Goal: Task Accomplishment & Management: Manage account settings

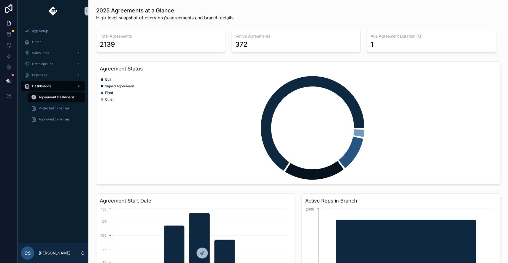
scroll to position [119, 0]
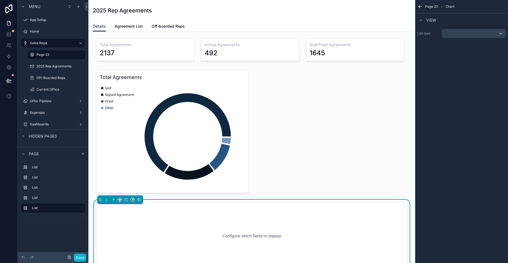
scroll to position [130, 0]
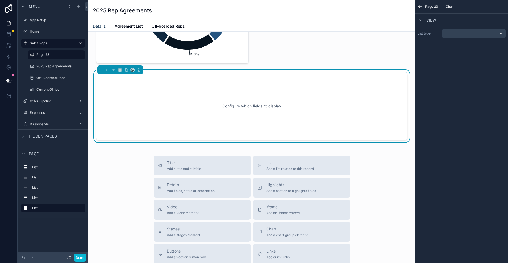
click at [318, 93] on div "Configure which fields to display" at bounding box center [251, 106] width 293 height 50
click at [474, 32] on div "scrollable content" at bounding box center [473, 33] width 63 height 9
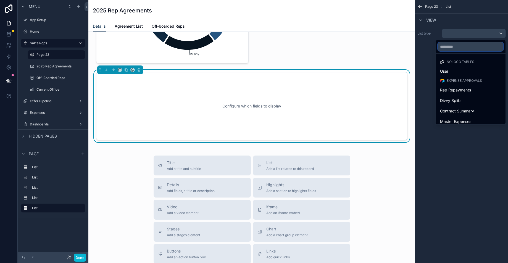
click at [461, 47] on input "text" at bounding box center [469, 46] width 65 height 9
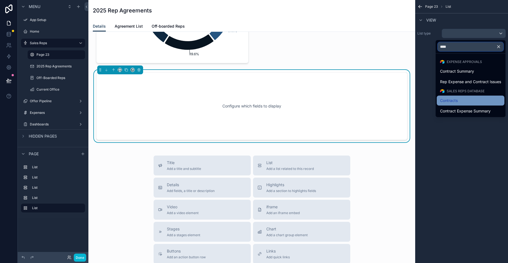
type input "****"
click at [468, 98] on div "Contracts" at bounding box center [470, 100] width 61 height 7
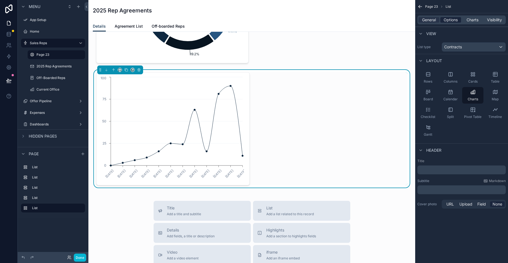
click at [452, 21] on span "Options" at bounding box center [450, 20] width 14 height 6
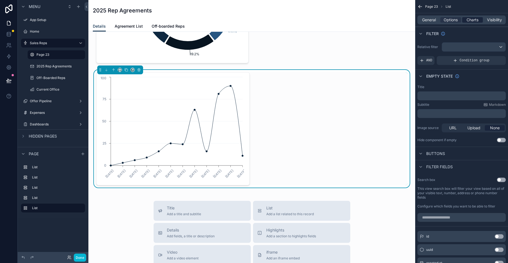
click at [472, 20] on span "Charts" at bounding box center [472, 20] width 12 height 6
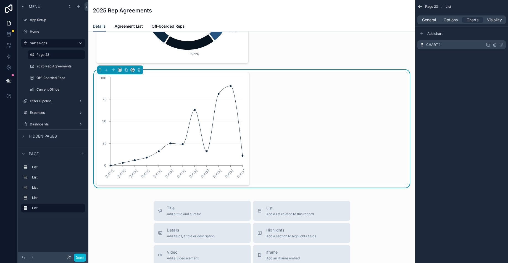
click at [501, 43] on icon "scrollable content" at bounding box center [501, 45] width 4 height 4
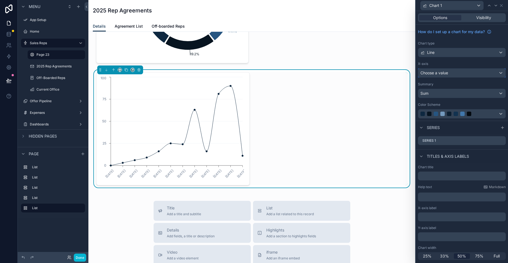
click at [473, 75] on div "Choose a value" at bounding box center [461, 72] width 87 height 9
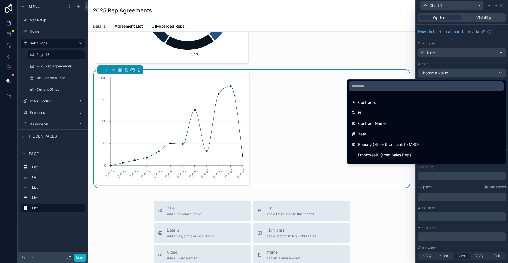
click at [450, 89] on input "text" at bounding box center [426, 86] width 154 height 9
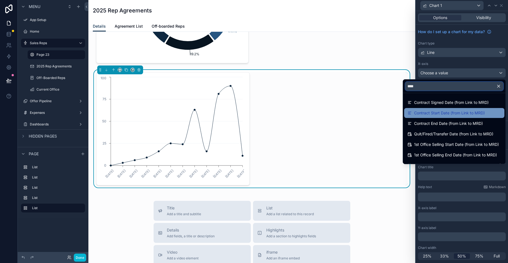
type input "****"
click at [422, 115] on span "Contract Start Date (from Link to MRD)" at bounding box center [449, 113] width 71 height 7
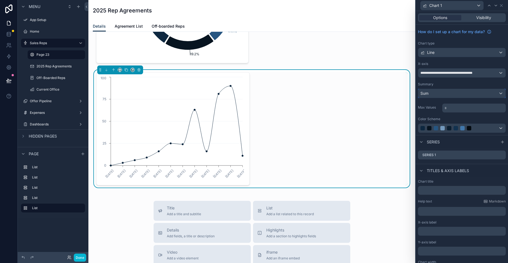
click at [452, 95] on div "Sum" at bounding box center [461, 93] width 87 height 9
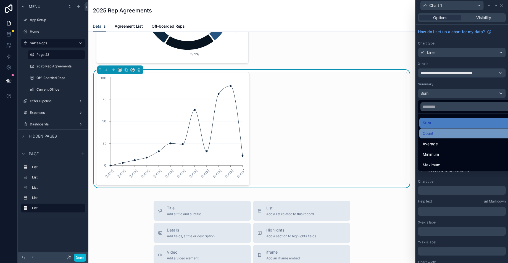
click at [452, 136] on div "Count" at bounding box center [465, 133] width 87 height 7
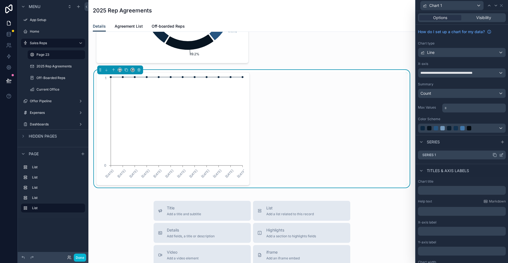
click at [500, 155] on icon at bounding box center [501, 154] width 2 height 2
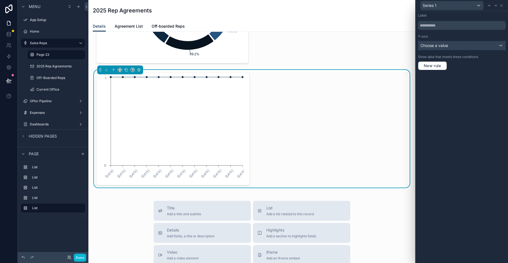
click at [500, 42] on div "Choose a value" at bounding box center [461, 45] width 87 height 9
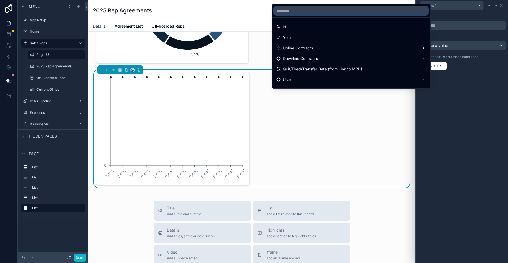
click at [348, 9] on input "text" at bounding box center [351, 10] width 154 height 9
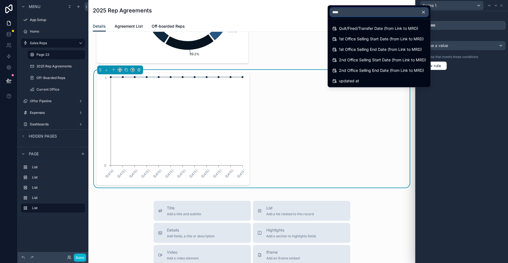
type input "****"
click at [482, 89] on div at bounding box center [461, 131] width 92 height 263
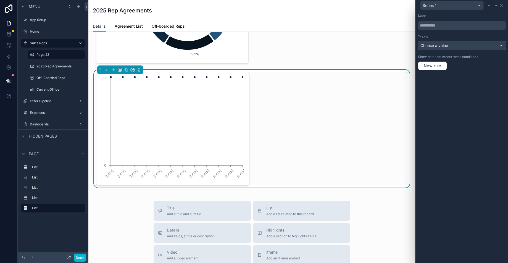
click at [446, 46] on span "Choose a value" at bounding box center [434, 45] width 28 height 5
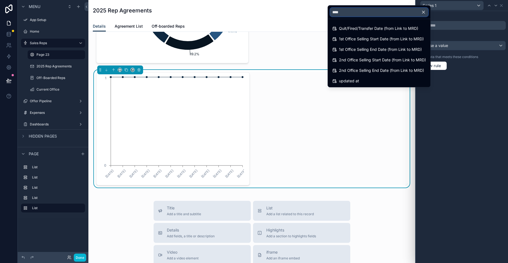
click at [380, 12] on input "****" at bounding box center [379, 12] width 98 height 9
type input "*"
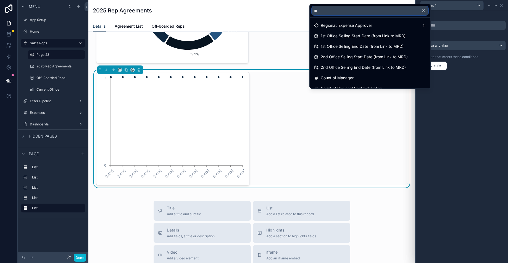
scroll to position [0, 0]
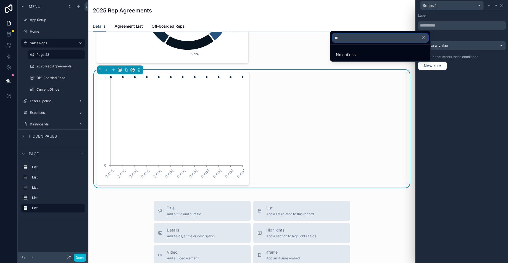
type input "**"
click at [481, 77] on div at bounding box center [461, 131] width 92 height 263
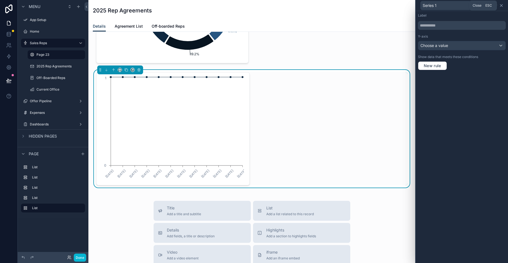
click at [501, 4] on icon at bounding box center [501, 5] width 4 height 4
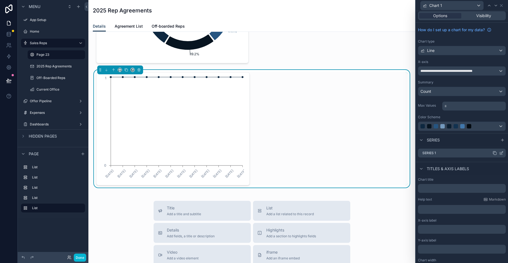
scroll to position [2, 0]
click at [447, 54] on div "Line" at bounding box center [461, 50] width 87 height 9
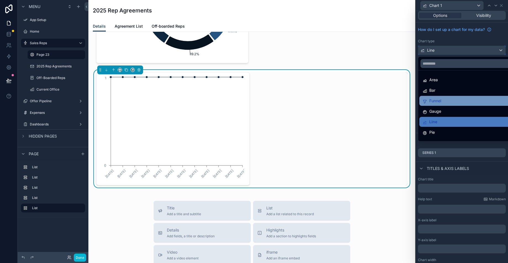
scroll to position [1, 0]
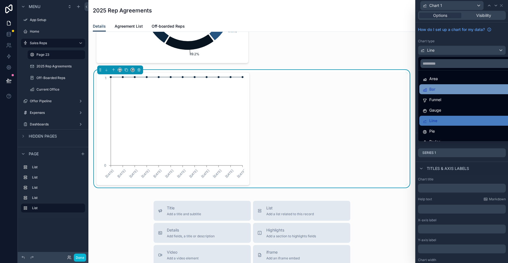
click at [444, 87] on div "Bar" at bounding box center [465, 89] width 87 height 7
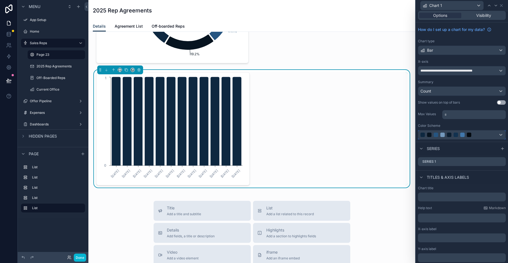
click at [492, 136] on div at bounding box center [461, 134] width 87 height 9
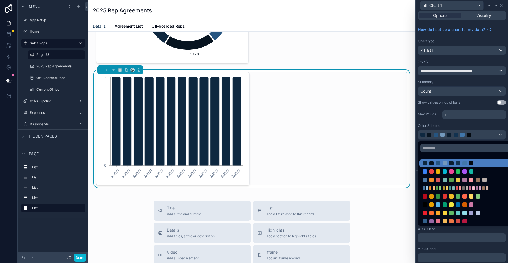
click at [436, 119] on div at bounding box center [461, 131] width 92 height 263
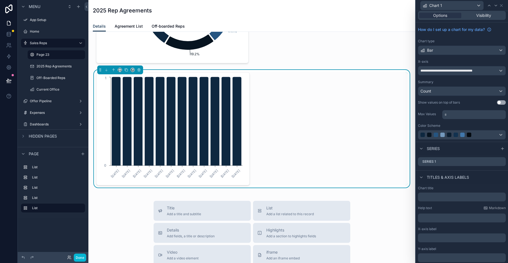
click at [495, 86] on div "Summary Count" at bounding box center [462, 88] width 88 height 16
click at [493, 90] on div "Count" at bounding box center [461, 91] width 87 height 9
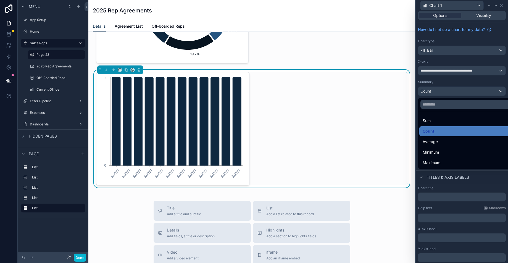
click at [454, 82] on div at bounding box center [461, 131] width 92 height 263
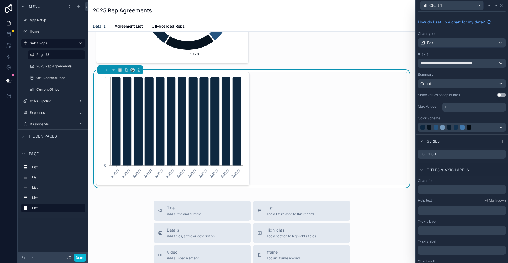
scroll to position [0, 0]
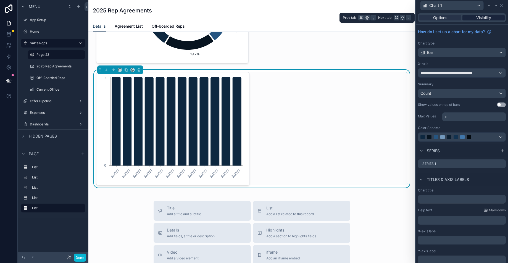
click at [471, 18] on div "Visibility" at bounding box center [483, 18] width 42 height 6
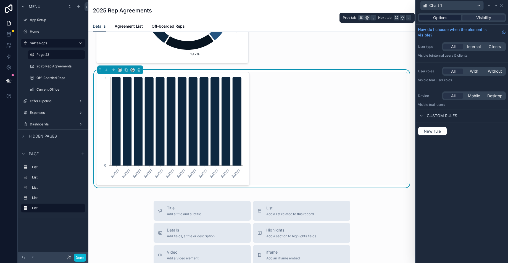
click at [447, 18] on span "Options" at bounding box center [440, 18] width 14 height 6
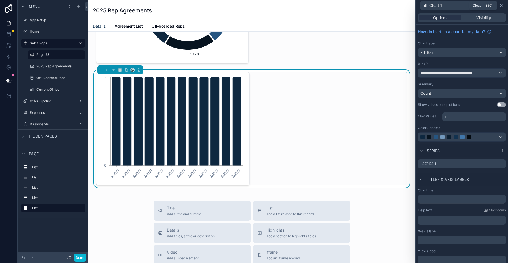
click at [500, 7] on icon at bounding box center [501, 5] width 4 height 4
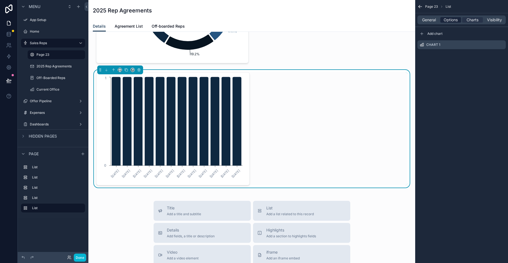
click at [447, 21] on span "Options" at bounding box center [450, 20] width 14 height 6
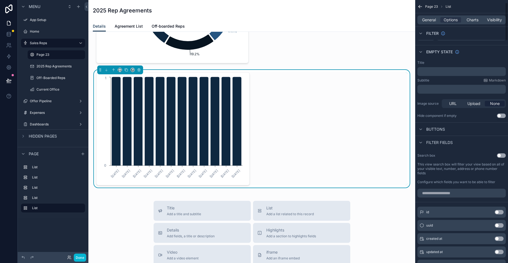
scroll to position [47, 0]
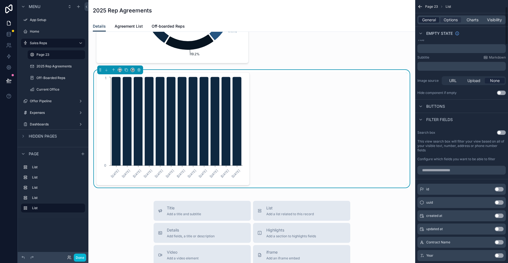
click at [425, 18] on span "General" at bounding box center [429, 20] width 14 height 6
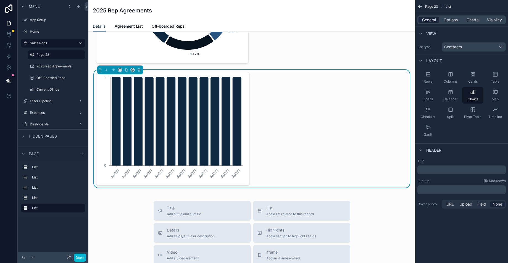
scroll to position [0, 0]
click at [463, 19] on div "Charts" at bounding box center [472, 20] width 21 height 6
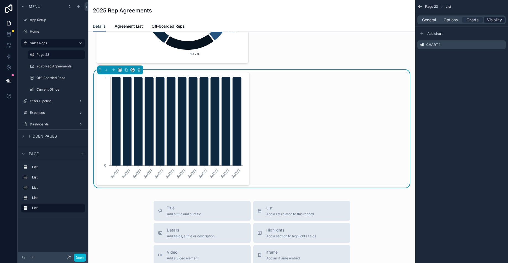
click at [498, 18] on span "Visibility" at bounding box center [494, 20] width 15 height 6
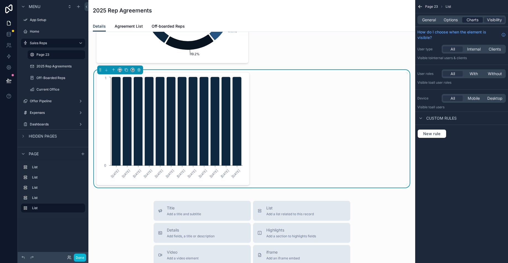
click at [472, 20] on span "Charts" at bounding box center [472, 20] width 12 height 6
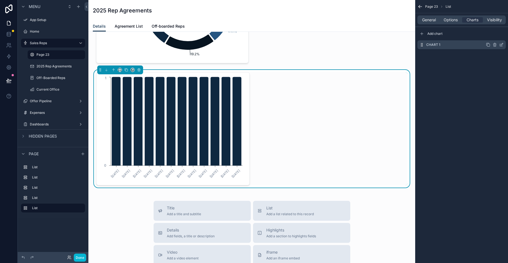
click at [501, 45] on icon "scrollable content" at bounding box center [501, 44] width 2 height 2
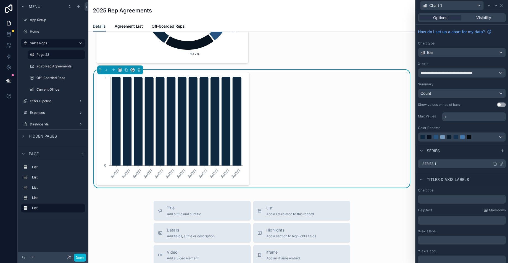
click at [499, 164] on icon at bounding box center [501, 163] width 4 height 4
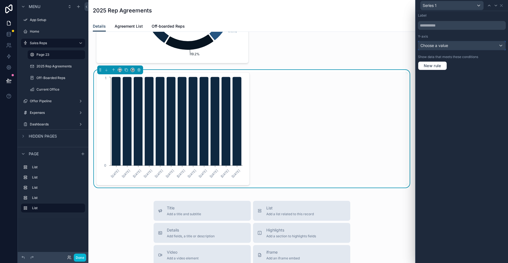
click at [445, 44] on span "Choose a value" at bounding box center [434, 45] width 28 height 5
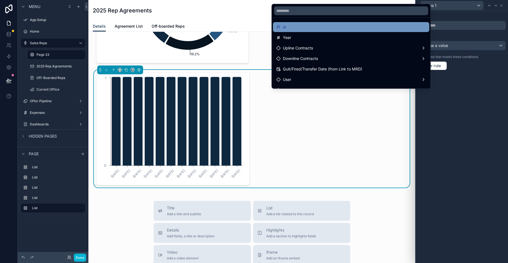
click at [382, 29] on div "id" at bounding box center [351, 27] width 150 height 7
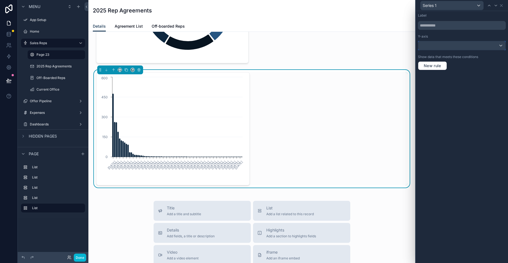
click at [476, 46] on div at bounding box center [461, 45] width 87 height 9
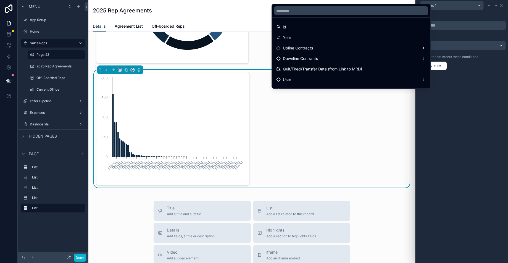
click at [486, 64] on div at bounding box center [461, 131] width 92 height 263
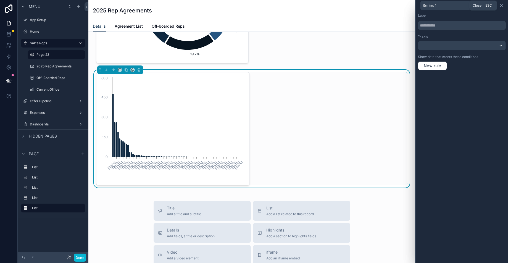
click at [501, 7] on icon at bounding box center [501, 5] width 4 height 4
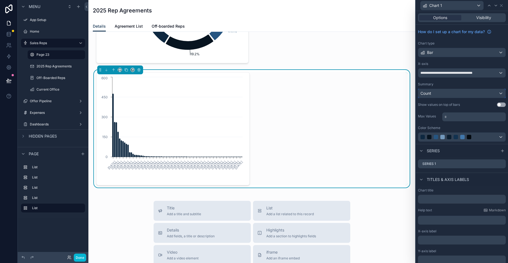
click at [466, 94] on div "Count" at bounding box center [461, 93] width 87 height 9
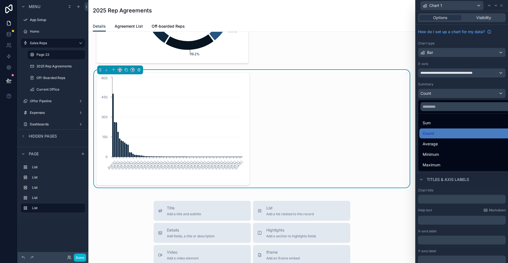
click at [455, 86] on div at bounding box center [461, 131] width 92 height 263
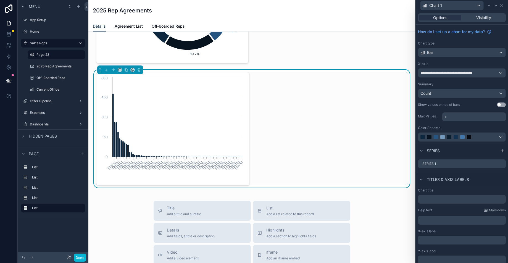
scroll to position [1, 0]
click at [497, 102] on button "Use setting" at bounding box center [501, 103] width 9 height 4
click at [497, 103] on button "Use setting" at bounding box center [501, 103] width 9 height 4
click at [479, 19] on span "Visibility" at bounding box center [483, 18] width 15 height 6
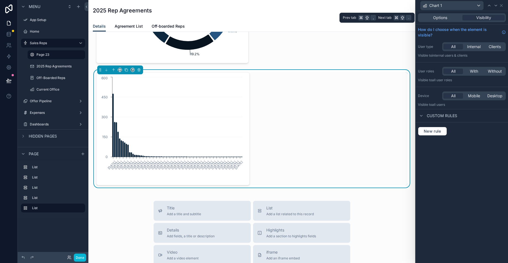
click at [441, 20] on div "Options Visibility" at bounding box center [462, 17] width 88 height 9
click at [441, 19] on span "Options" at bounding box center [440, 18] width 14 height 6
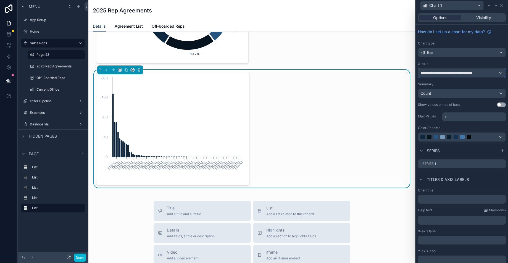
click at [474, 71] on span "**********" at bounding box center [450, 73] width 60 height 4
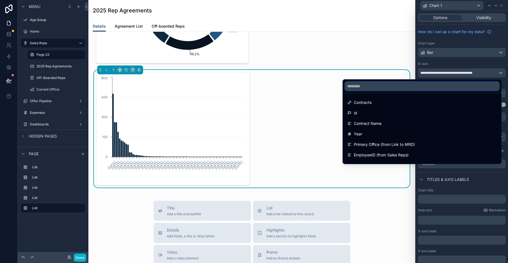
click at [464, 85] on input "text" at bounding box center [422, 86] width 154 height 9
click at [463, 38] on div at bounding box center [461, 131] width 92 height 263
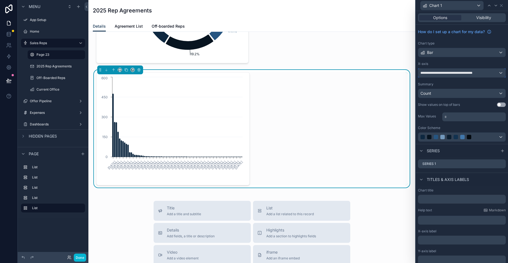
click at [467, 72] on span "**********" at bounding box center [450, 73] width 60 height 4
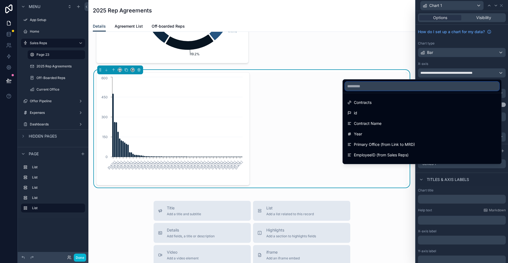
click at [457, 86] on input "text" at bounding box center [422, 86] width 154 height 9
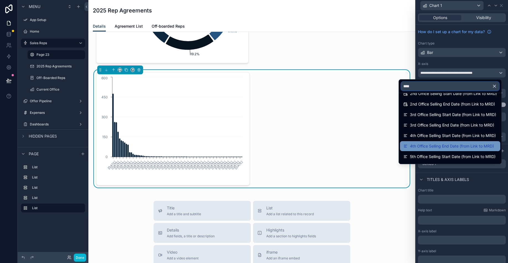
scroll to position [92, 0]
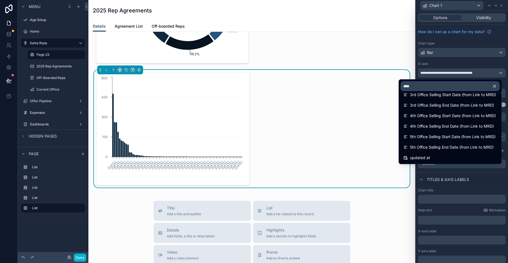
type input "****"
click at [489, 171] on div at bounding box center [461, 131] width 92 height 263
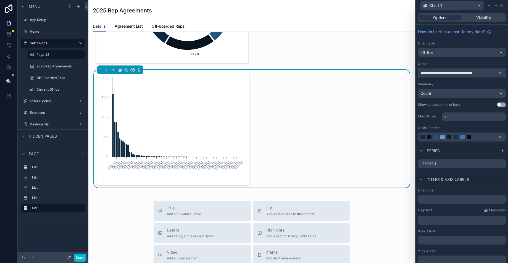
click at [462, 73] on span "**********" at bounding box center [450, 73] width 60 height 4
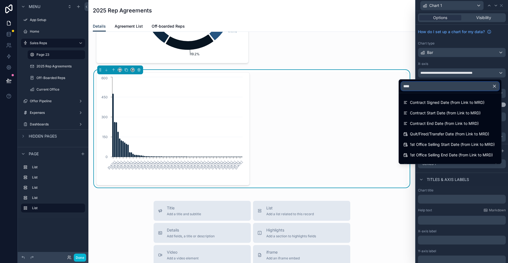
click at [437, 88] on input "****" at bounding box center [450, 86] width 98 height 9
click at [436, 88] on input "****" at bounding box center [450, 86] width 98 height 9
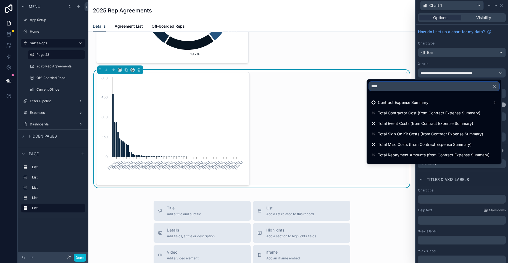
type input "****"
click at [503, 6] on div at bounding box center [461, 131] width 92 height 263
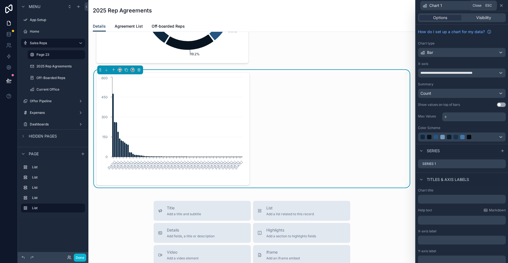
click at [502, 6] on icon at bounding box center [501, 5] width 4 height 4
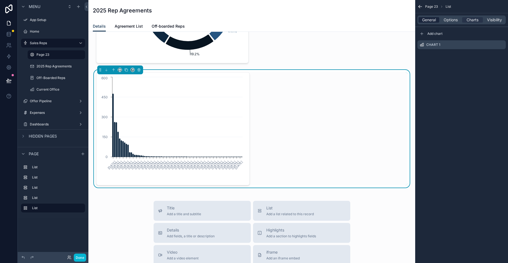
click at [426, 19] on span "General" at bounding box center [429, 20] width 14 height 6
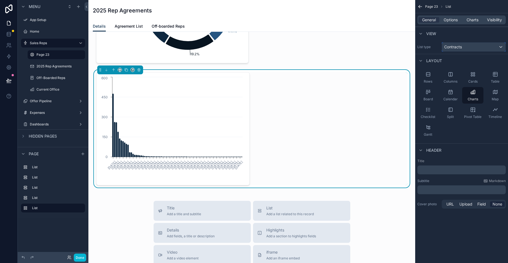
click at [486, 49] on div "Contracts" at bounding box center [473, 47] width 63 height 9
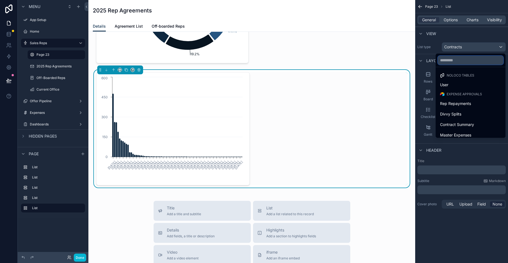
click at [466, 59] on input "text" at bounding box center [469, 60] width 65 height 9
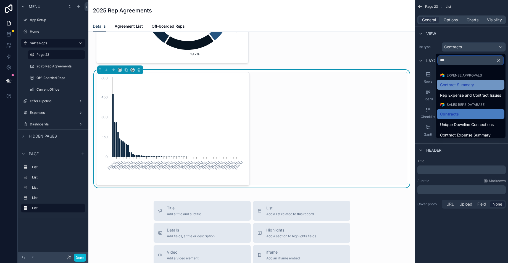
type input "***"
click at [467, 83] on span "Contract Summary" at bounding box center [457, 84] width 34 height 7
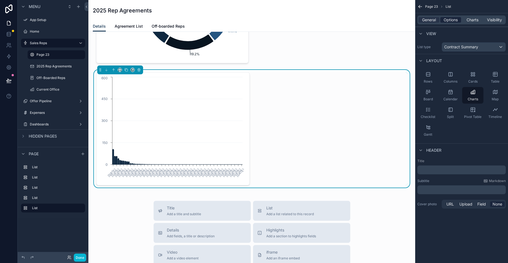
click at [451, 18] on span "Options" at bounding box center [450, 20] width 14 height 6
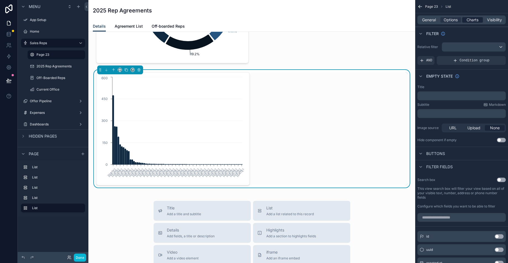
click at [473, 21] on span "Charts" at bounding box center [472, 20] width 12 height 6
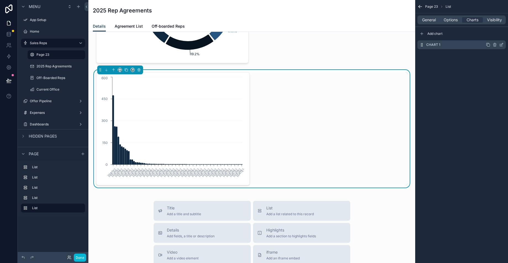
click at [503, 47] on div "Chart 1" at bounding box center [461, 44] width 88 height 9
click at [501, 45] on icon "scrollable content" at bounding box center [501, 44] width 2 height 2
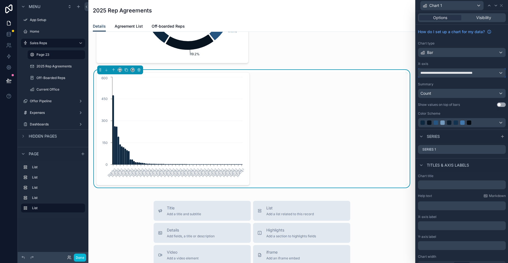
click at [475, 74] on span "**********" at bounding box center [450, 73] width 60 height 4
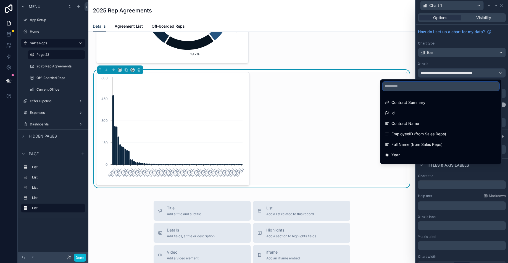
click at [457, 89] on input "text" at bounding box center [440, 86] width 116 height 9
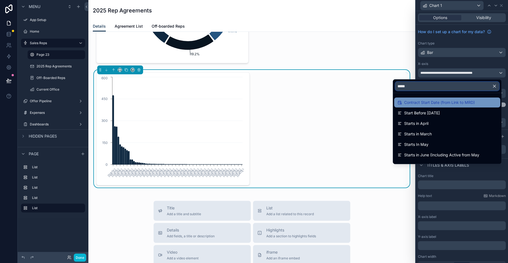
type input "*****"
click at [462, 100] on span "Contract Start Date (from Link to MRD)" at bounding box center [439, 102] width 71 height 7
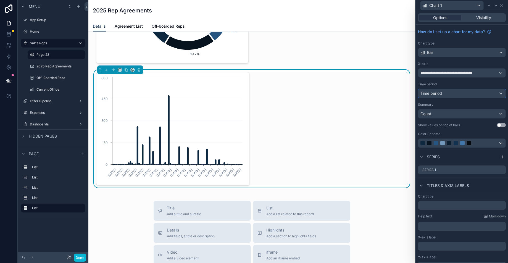
click at [463, 91] on div "Time period" at bounding box center [461, 93] width 87 height 9
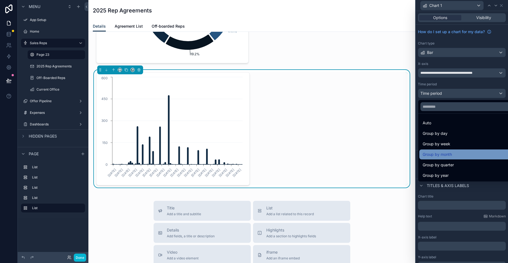
click at [460, 156] on div "Group by month" at bounding box center [465, 154] width 87 height 7
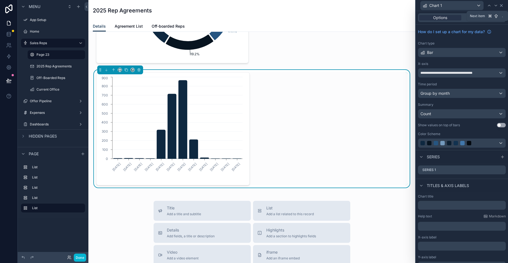
click at [499, 6] on icon at bounding box center [501, 5] width 4 height 4
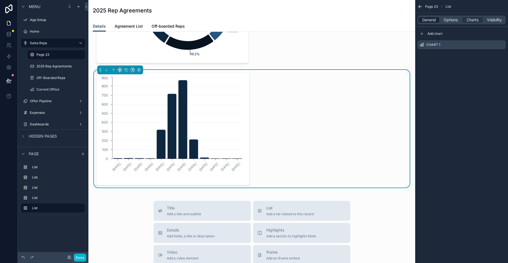
click at [431, 17] on span "General" at bounding box center [429, 20] width 14 height 6
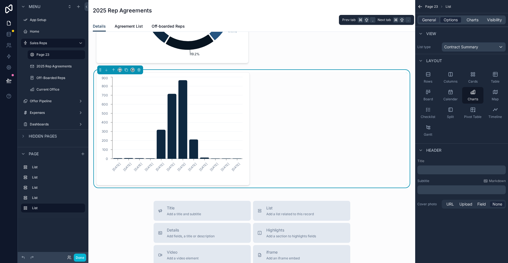
click at [447, 19] on span "Options" at bounding box center [450, 20] width 14 height 6
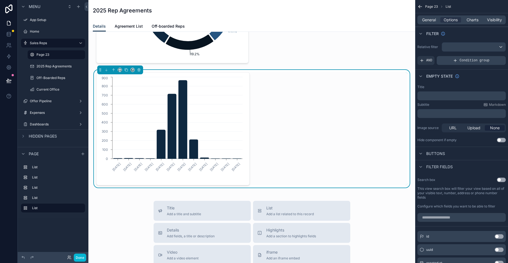
click at [465, 62] on span "Condition group" at bounding box center [474, 60] width 30 height 4
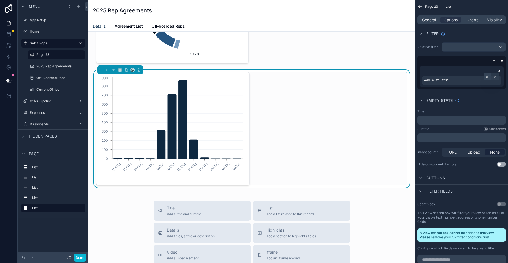
click at [486, 77] on icon "scrollable content" at bounding box center [487, 76] width 3 height 3
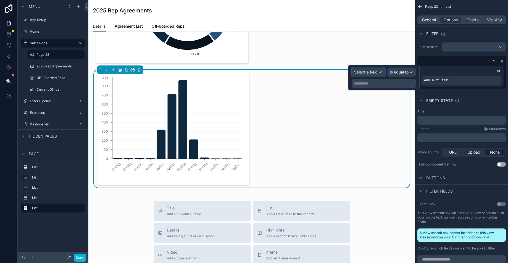
click at [375, 70] on span "Select a field" at bounding box center [365, 72] width 23 height 5
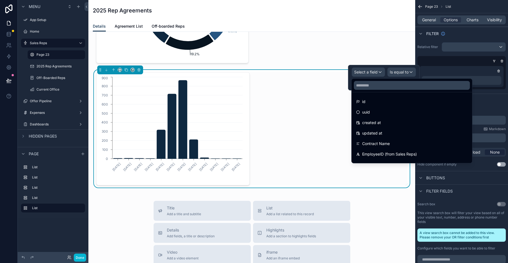
click at [381, 90] on div at bounding box center [411, 85] width 120 height 13
click at [375, 84] on input "text" at bounding box center [412, 85] width 116 height 9
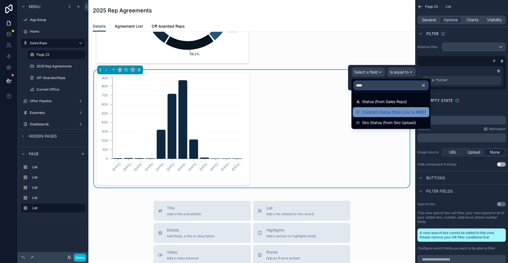
type input "****"
click at [392, 109] on span "Contract Status (from Link to MRD)" at bounding box center [394, 112] width 64 height 7
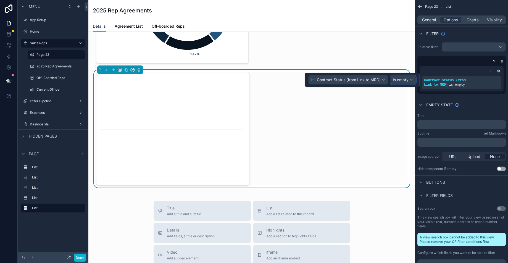
click at [412, 83] on div "Is empty" at bounding box center [402, 79] width 25 height 9
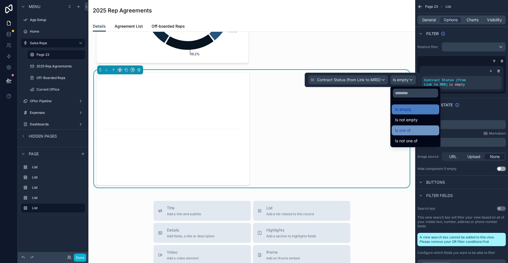
click at [416, 131] on div "Is one of" at bounding box center [415, 130] width 41 height 7
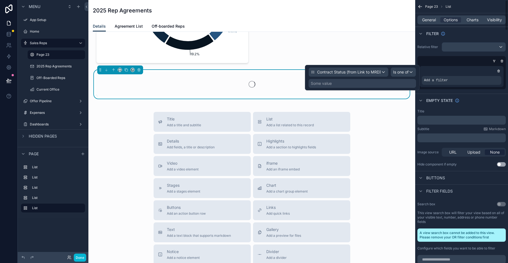
click at [372, 86] on div "Some value" at bounding box center [361, 83] width 107 height 9
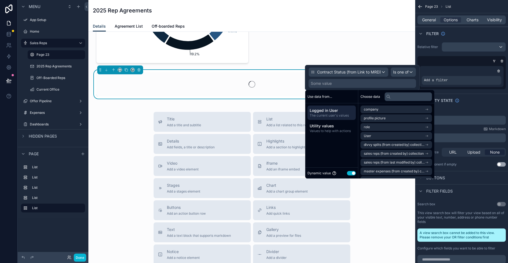
click at [351, 175] on button "Use setting" at bounding box center [351, 173] width 9 height 4
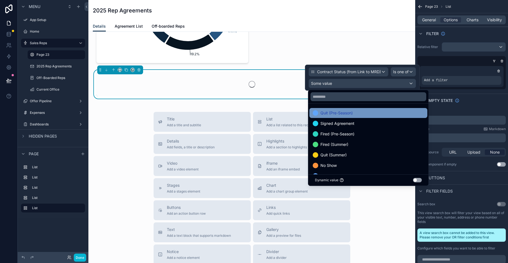
click at [352, 115] on span "Quit (Pre-Season)" at bounding box center [336, 113] width 32 height 7
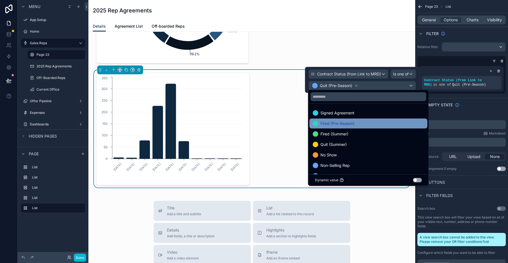
click at [350, 126] on span "Fired (Pre-Season)" at bounding box center [337, 123] width 34 height 7
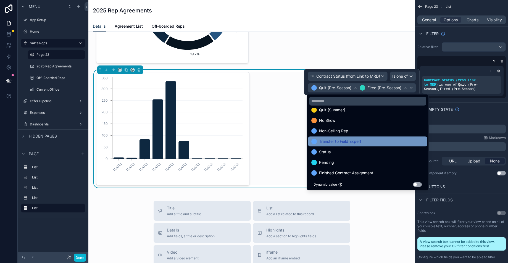
scroll to position [32, 0]
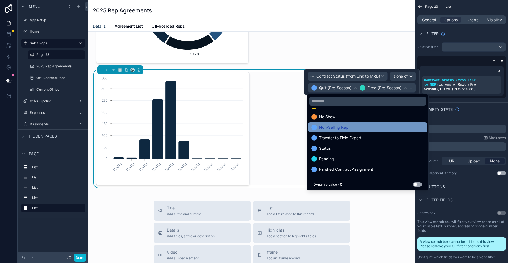
click at [363, 129] on div "Non-Selling Rep" at bounding box center [367, 127] width 113 height 7
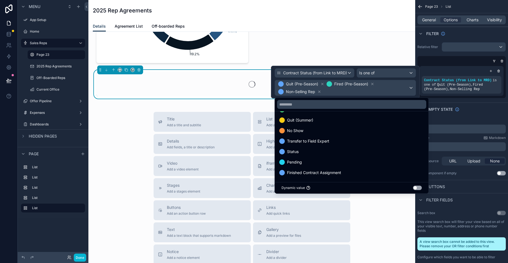
scroll to position [22, 0]
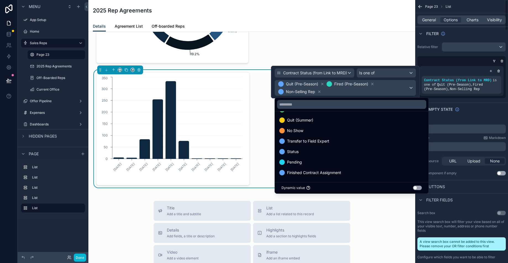
click at [479, 99] on div "Relative filter Contract Status (from Link to MRD) is one of Quit (Pre-Season) …" at bounding box center [461, 70] width 93 height 60
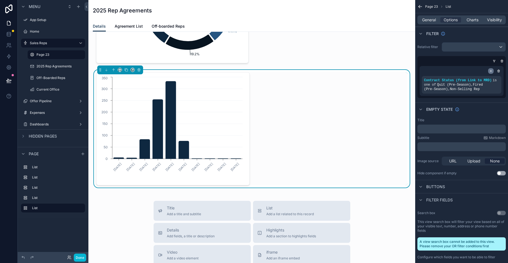
click at [492, 70] on div "scrollable content" at bounding box center [491, 71] width 6 height 6
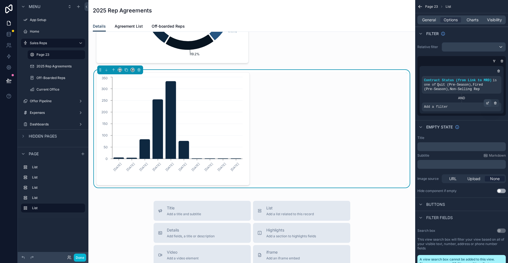
click at [488, 103] on icon "scrollable content" at bounding box center [487, 102] width 3 height 3
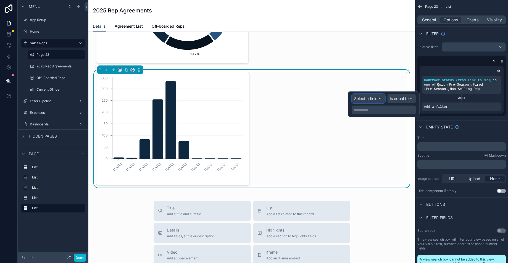
click at [376, 98] on span "Select a field" at bounding box center [365, 98] width 23 height 5
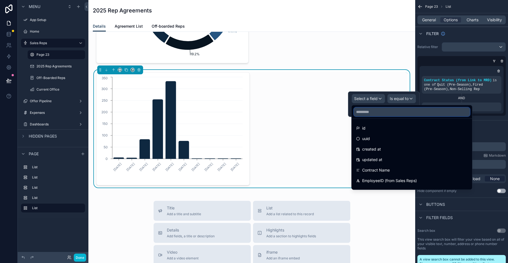
click at [381, 111] on input "text" at bounding box center [412, 111] width 116 height 9
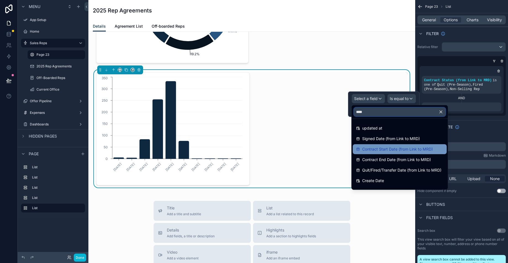
type input "****"
click at [392, 148] on span "Contract Start Date (from Link to MRD)" at bounding box center [397, 149] width 71 height 7
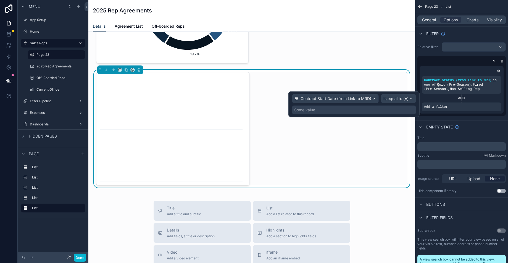
click at [351, 112] on div "Some value" at bounding box center [354, 109] width 124 height 9
click at [379, 110] on div "Some value" at bounding box center [354, 109] width 124 height 9
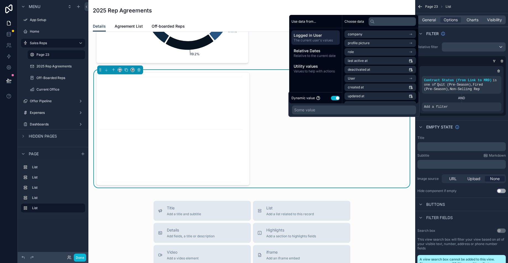
click at [333, 97] on button "Use setting" at bounding box center [335, 98] width 9 height 4
select select "****"
select select "*"
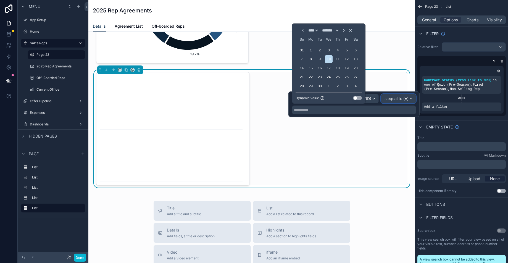
click at [394, 96] on span "Is equal to (=)" at bounding box center [395, 99] width 25 height 6
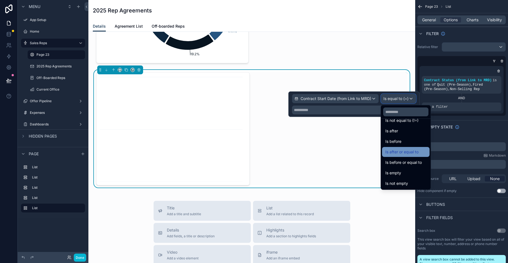
scroll to position [17, 0]
click at [412, 153] on span "Is after or equal to" at bounding box center [401, 153] width 33 height 7
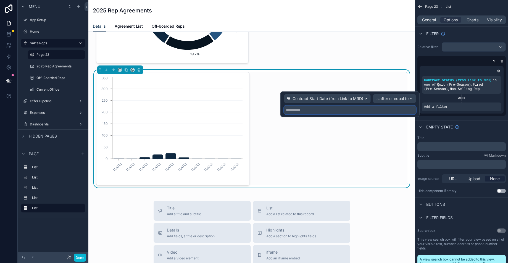
click at [321, 109] on input "text" at bounding box center [350, 109] width 132 height 9
select select "****"
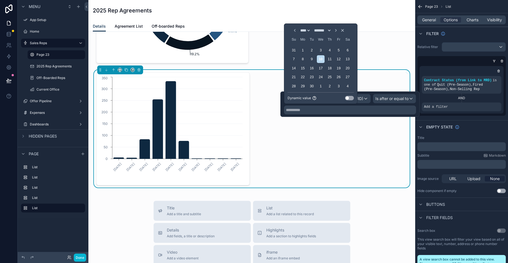
click at [292, 30] on icon "Choose Date" at bounding box center [294, 30] width 4 height 4
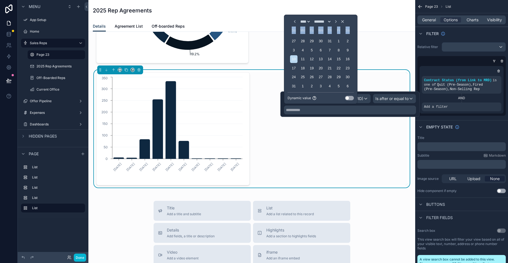
click at [291, 30] on div "Su" at bounding box center [293, 29] width 7 height 7
click at [292, 22] on icon "Choose Date" at bounding box center [294, 21] width 4 height 4
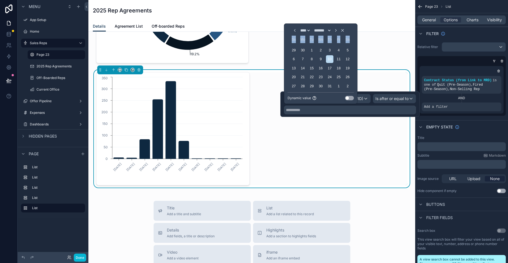
click at [292, 31] on icon "Choose Date" at bounding box center [294, 30] width 4 height 4
click at [294, 31] on icon "Choose Date" at bounding box center [294, 30] width 1 height 2
select select "*"
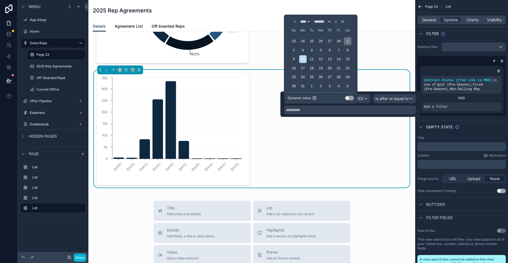
click at [345, 42] on div "1" at bounding box center [347, 40] width 7 height 7
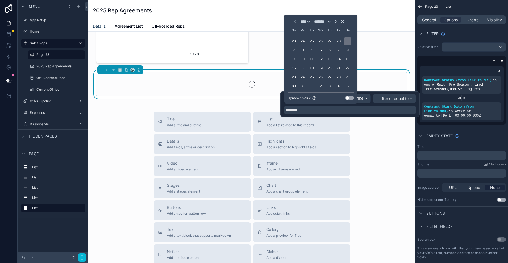
type input "********"
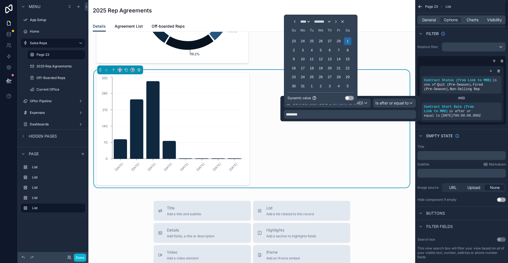
click at [451, 126] on div "Relative filter Contract Status (from Link to MRD) is one of Quit (Pre-Season) …" at bounding box center [461, 83] width 93 height 87
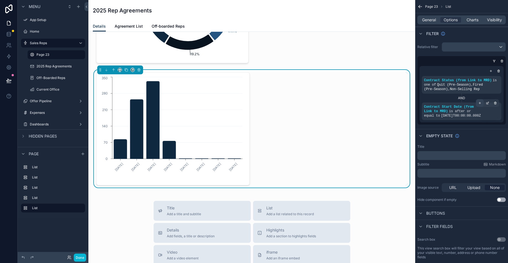
click at [480, 102] on icon "scrollable content" at bounding box center [479, 102] width 3 height 3
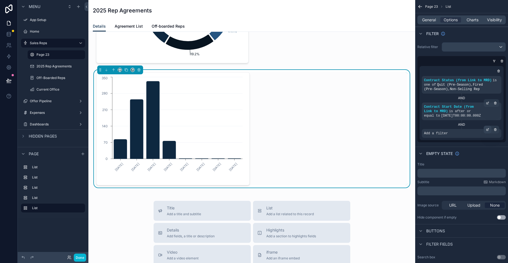
click at [489, 129] on icon "scrollable content" at bounding box center [487, 129] width 3 height 3
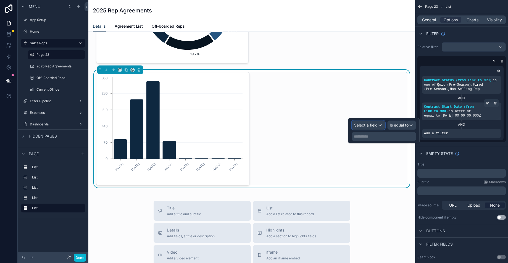
click at [373, 128] on span "Select a field" at bounding box center [365, 125] width 23 height 6
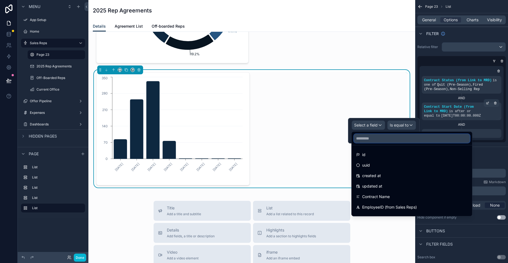
click at [379, 135] on input "text" at bounding box center [412, 138] width 116 height 9
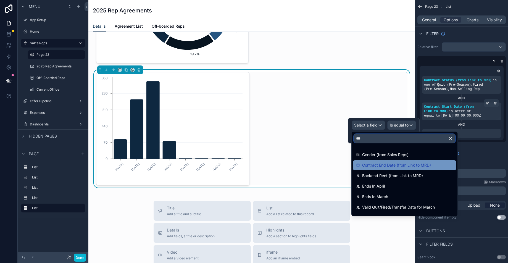
type input "***"
click at [386, 166] on span "Contract End Date (from Link to MRD)" at bounding box center [396, 165] width 69 height 7
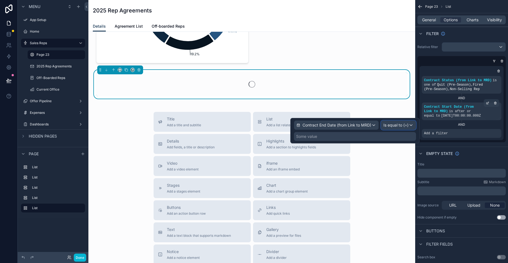
click at [398, 125] on span "Is equal to (=)" at bounding box center [395, 125] width 25 height 6
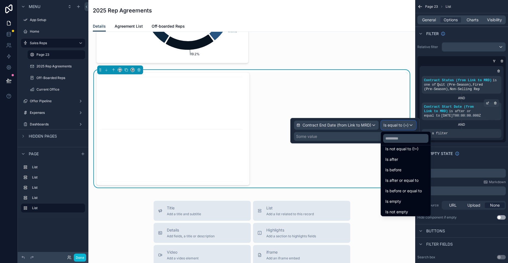
scroll to position [18, 0]
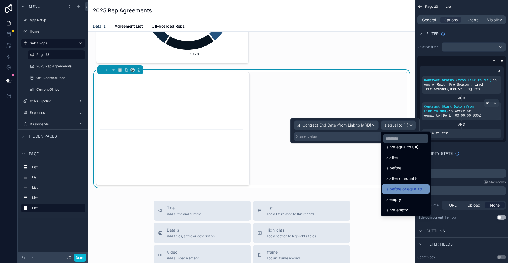
click at [411, 190] on span "Is before or equal to" at bounding box center [403, 188] width 36 height 7
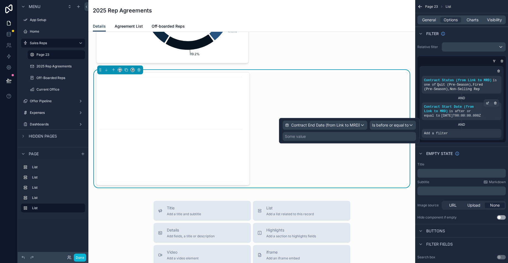
click at [346, 136] on div "Some value" at bounding box center [348, 136] width 133 height 9
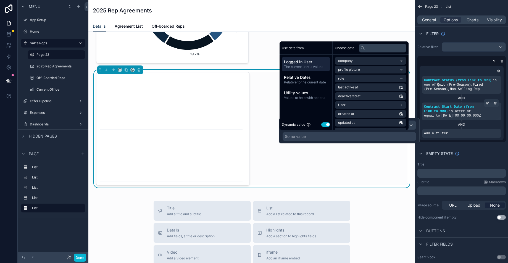
click at [328, 124] on button "Use setting" at bounding box center [325, 124] width 9 height 4
select select "****"
select select "*"
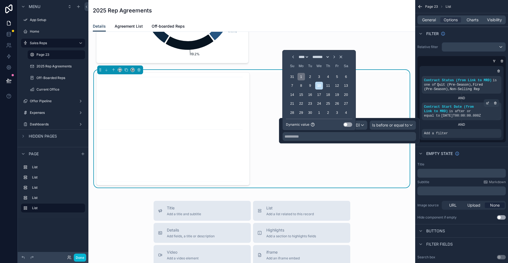
click at [299, 78] on div "1" at bounding box center [300, 76] width 7 height 7
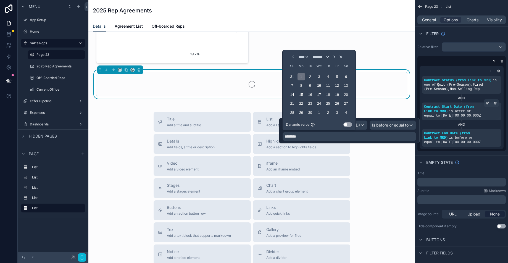
type input "********"
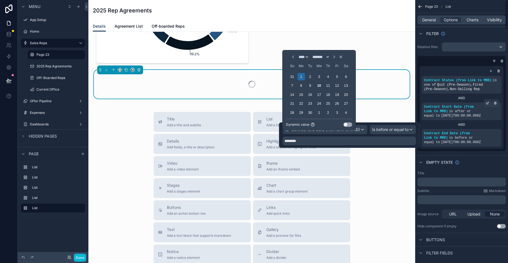
click at [441, 150] on div "Contract Status (from Link to MRD) is one of Quit (Pre-Season) , Fired (Pre-Sea…" at bounding box center [461, 107] width 88 height 87
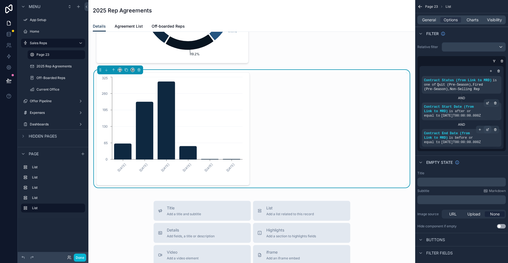
click at [488, 130] on icon "scrollable content" at bounding box center [487, 129] width 3 height 3
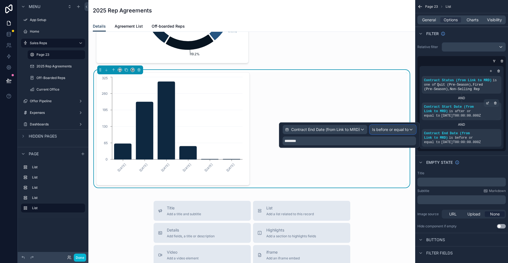
click at [378, 129] on span "Is before or equal to" at bounding box center [390, 130] width 36 height 6
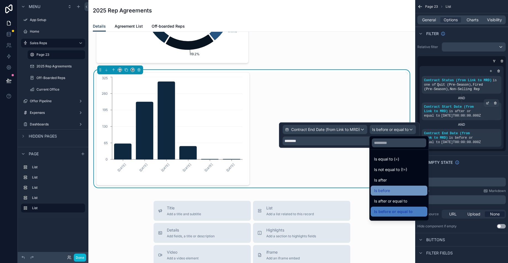
click at [389, 189] on span "Is before" at bounding box center [382, 190] width 16 height 7
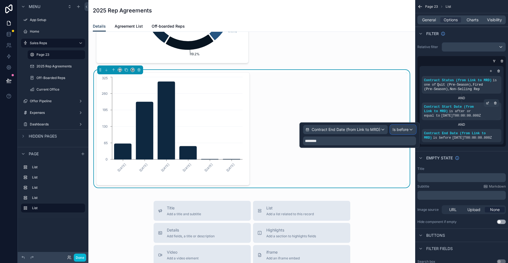
click at [400, 132] on div "Is before" at bounding box center [402, 129] width 25 height 9
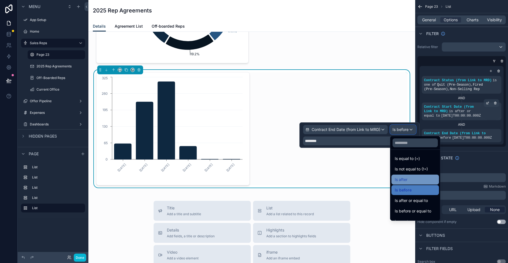
scroll to position [0, 0]
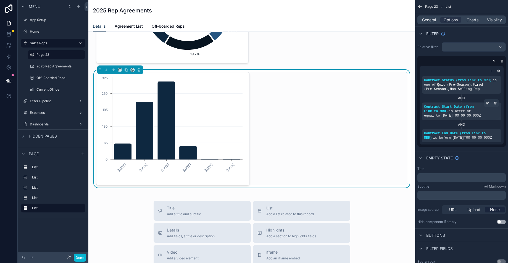
click at [476, 158] on div "Empty state" at bounding box center [461, 157] width 93 height 13
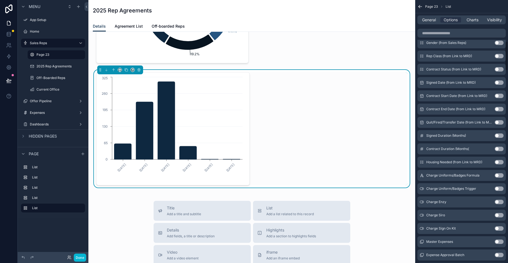
scroll to position [539, 0]
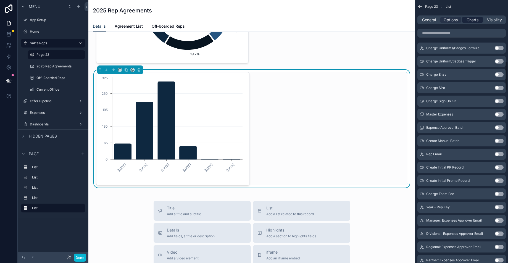
click at [469, 18] on span "Charts" at bounding box center [472, 20] width 12 height 6
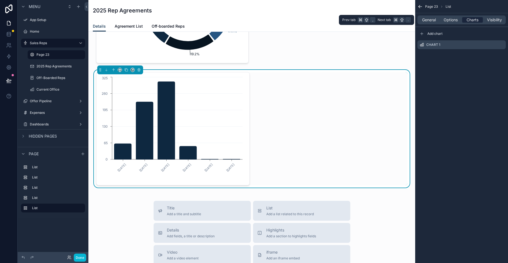
scroll to position [0, 0]
click at [500, 44] on icon "scrollable content" at bounding box center [501, 45] width 4 height 4
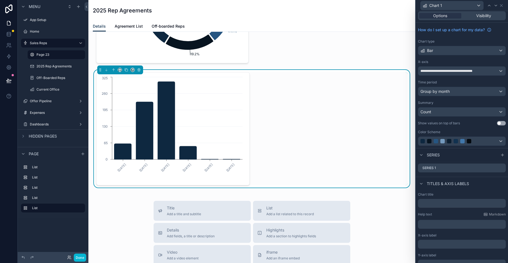
scroll to position [2, 0]
click at [445, 200] on input "text" at bounding box center [462, 202] width 88 height 9
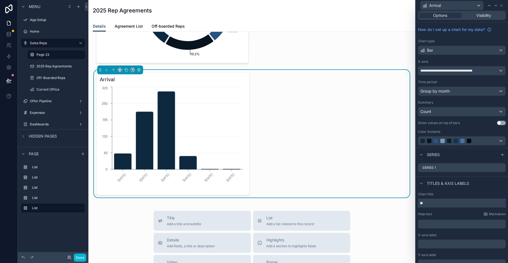
type input "*"
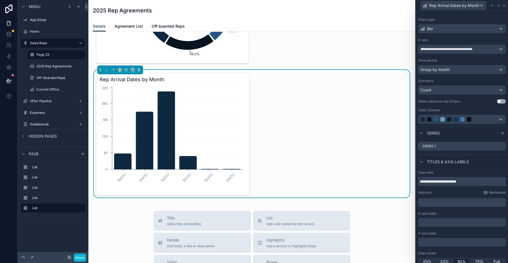
scroll to position [28, 0]
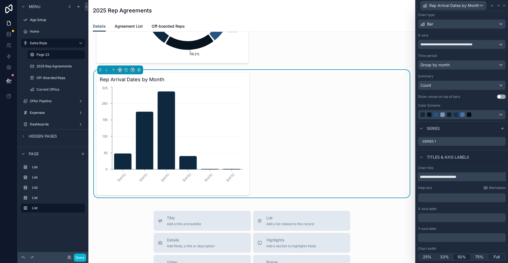
type input "**********"
click at [493, 256] on span "Full" at bounding box center [496, 257] width 6 height 6
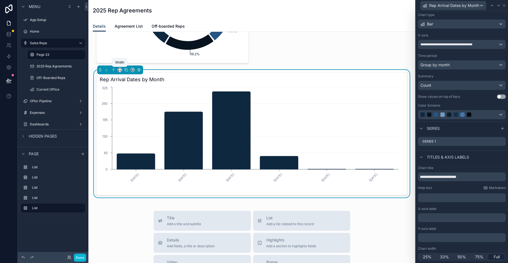
click at [120, 71] on icon "scrollable content" at bounding box center [120, 70] width 4 height 4
click at [131, 110] on span "50%" at bounding box center [126, 111] width 9 height 7
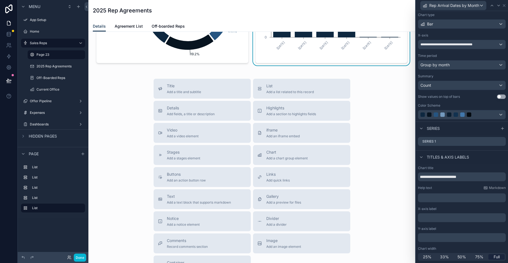
scroll to position [0, 0]
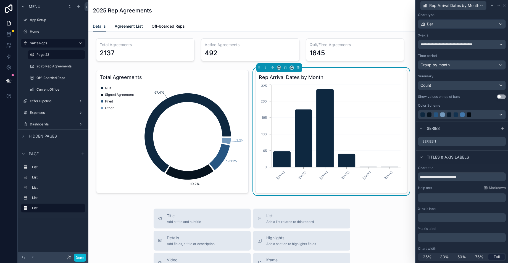
click at [123, 27] on span "Agreement List" at bounding box center [129, 26] width 28 height 6
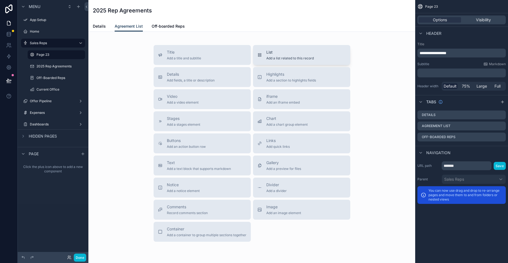
click at [270, 54] on span "List" at bounding box center [289, 52] width 47 height 6
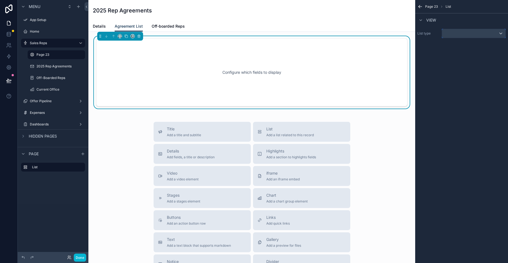
click at [444, 32] on span "scrollable content" at bounding box center [444, 33] width 1 height 5
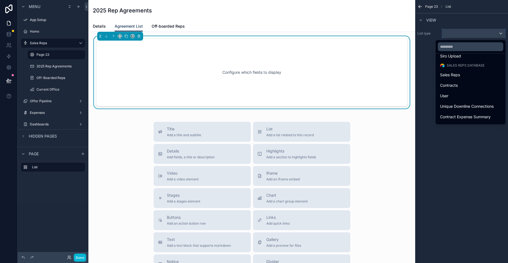
scroll to position [131, 0]
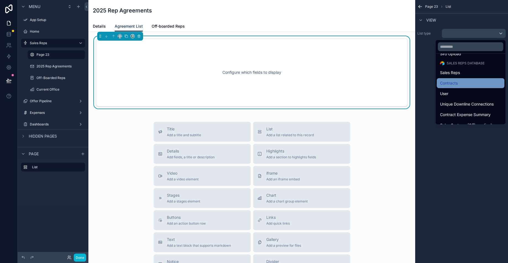
click at [455, 85] on div "Contracts" at bounding box center [470, 83] width 61 height 7
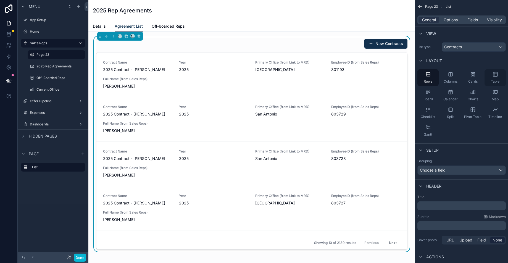
click at [492, 80] on span "Table" at bounding box center [494, 81] width 9 height 4
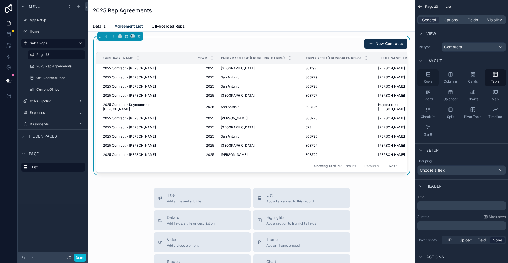
click at [426, 77] on div "Rows" at bounding box center [427, 77] width 21 height 17
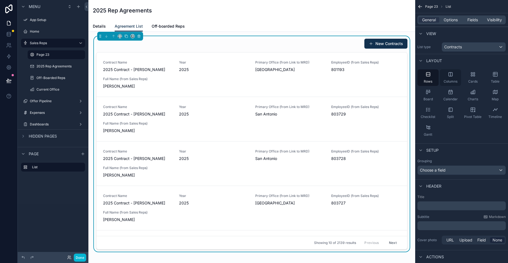
click at [457, 78] on div "Columns" at bounding box center [449, 77] width 21 height 17
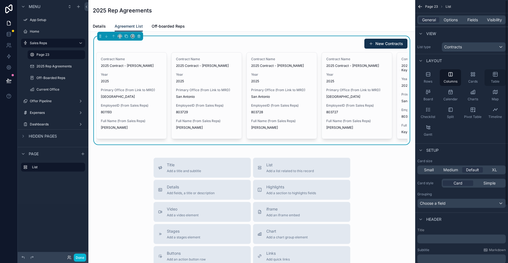
click at [498, 77] on div "Table" at bounding box center [494, 77] width 21 height 17
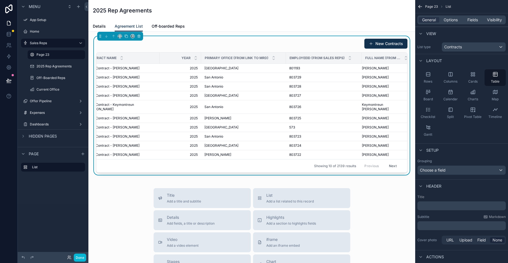
scroll to position [0, 0]
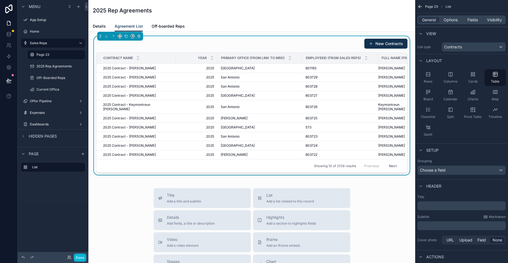
click at [461, 138] on div "Rows Columns Cards Table Board Calendar Charts Map Checklist Split Pivot Table …" at bounding box center [461, 104] width 93 height 74
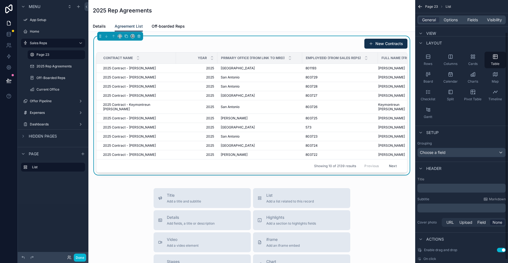
scroll to position [41, 0]
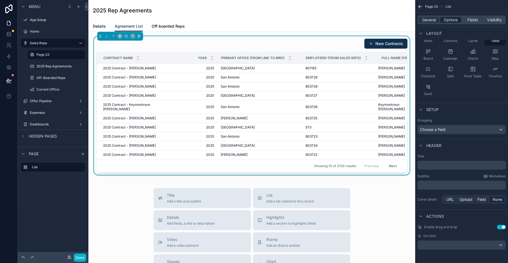
click at [446, 21] on span "Options" at bounding box center [450, 20] width 14 height 6
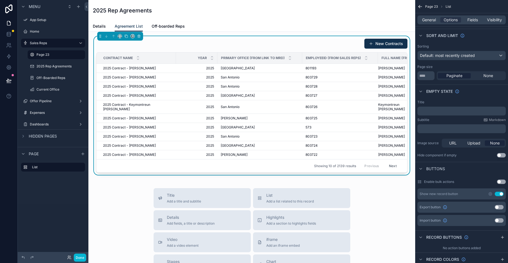
click at [502, 197] on div "Show new record button Use setting" at bounding box center [461, 193] width 88 height 11
click at [500, 194] on button "Use setting" at bounding box center [498, 194] width 9 height 4
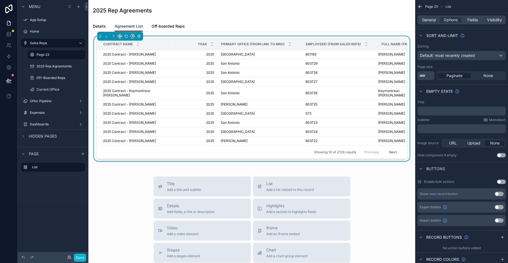
click at [501, 205] on button "Use setting" at bounding box center [498, 207] width 9 height 4
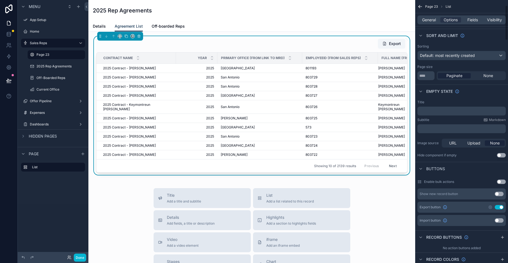
scroll to position [0, 0]
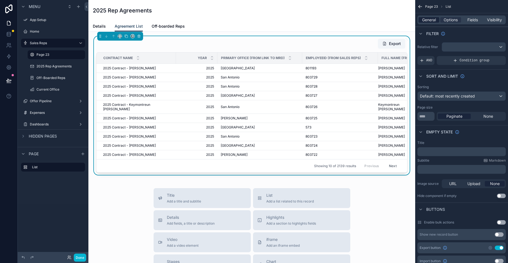
click at [429, 17] on span "General" at bounding box center [429, 20] width 14 height 6
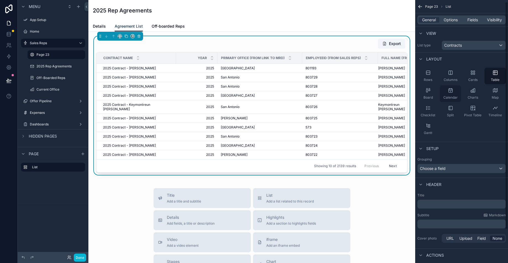
scroll to position [2, 0]
click at [454, 19] on span "Options" at bounding box center [450, 20] width 14 height 6
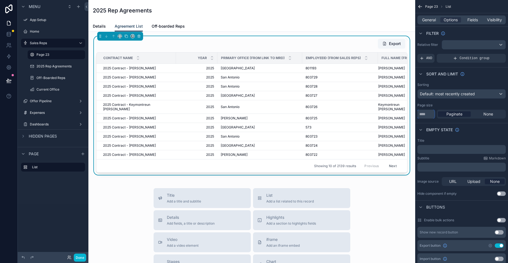
drag, startPoint x: 427, startPoint y: 112, endPoint x: 412, endPoint y: 110, distance: 15.9
click at [412, 110] on div "App Setup Home Sales Reps Page 23 2025 Rep Agreements Off-Boarded Reps Current …" at bounding box center [297, 131] width 419 height 263
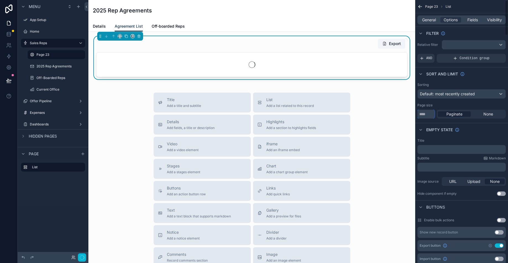
type input "**"
click at [492, 133] on div "Empty state" at bounding box center [461, 129] width 93 height 13
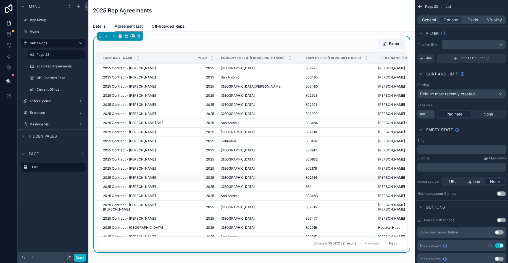
scroll to position [121, 0]
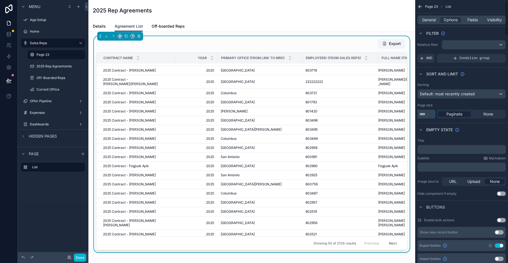
click at [429, 115] on input "**" at bounding box center [425, 114] width 17 height 9
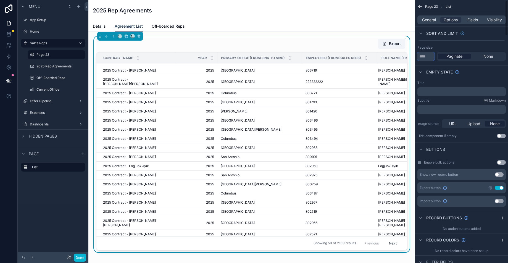
scroll to position [0, 0]
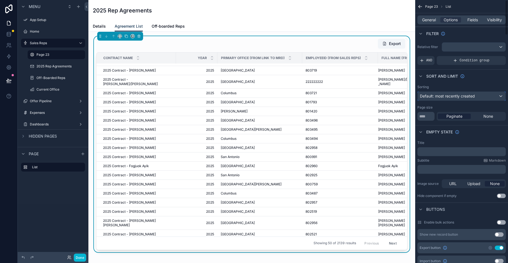
click at [464, 99] on span "Default: most recently created" at bounding box center [447, 96] width 55 height 6
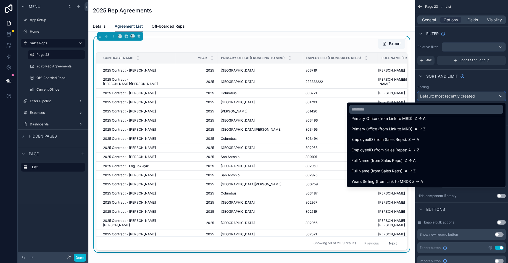
scroll to position [102, 0]
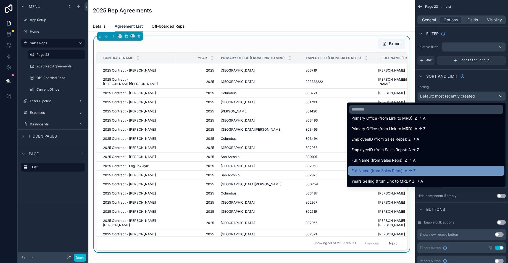
click at [453, 169] on div "Full Name (from Sales Reps): A -> Z" at bounding box center [426, 170] width 150 height 7
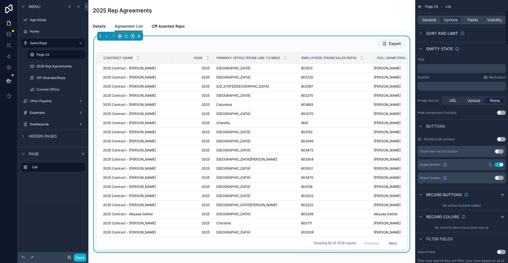
scroll to position [84, 0]
click at [502, 251] on button "Use setting" at bounding box center [501, 251] width 9 height 4
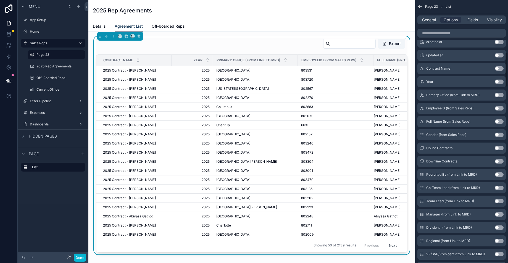
scroll to position [394, 0]
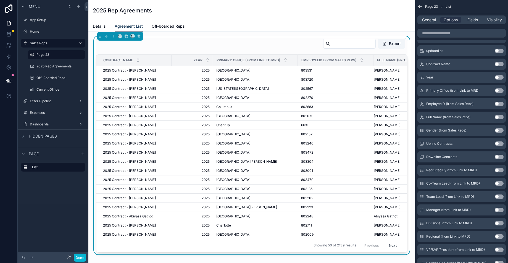
drag, startPoint x: 497, startPoint y: 169, endPoint x: 498, endPoint y: 177, distance: 8.6
click at [498, 169] on button "Use setting" at bounding box center [498, 170] width 9 height 4
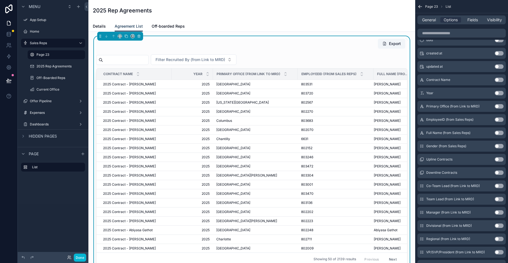
click at [500, 187] on button "Use setting" at bounding box center [498, 186] width 9 height 4
click at [500, 198] on button "Use setting" at bounding box center [498, 199] width 9 height 4
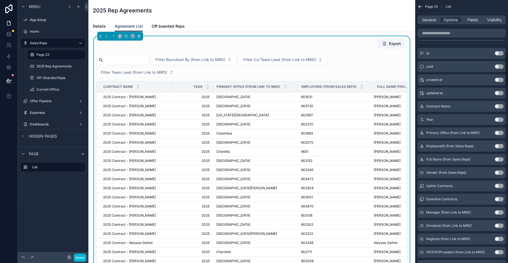
click at [498, 213] on button "Use setting" at bounding box center [498, 212] width 9 height 4
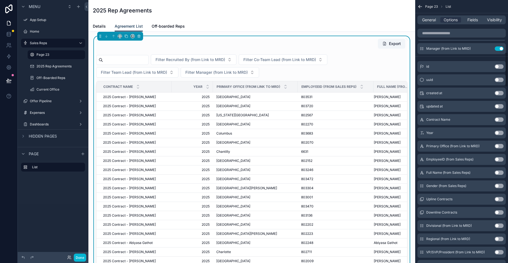
click at [498, 227] on button "Use setting" at bounding box center [498, 225] width 9 height 4
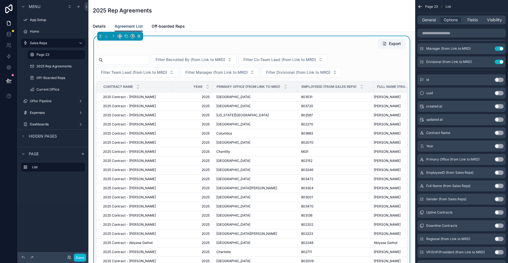
click at [498, 240] on button "Use setting" at bounding box center [498, 239] width 9 height 4
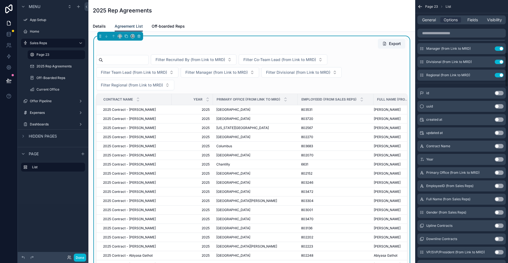
scroll to position [437, 0]
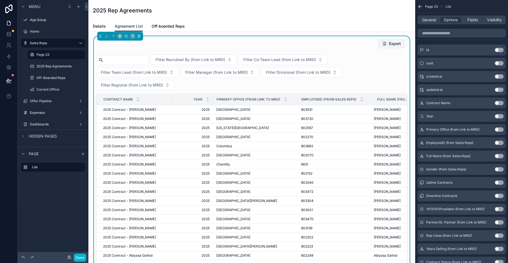
click at [498, 222] on button "Use setting" at bounding box center [498, 222] width 9 height 4
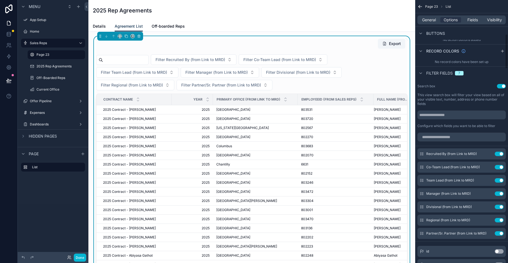
scroll to position [270, 0]
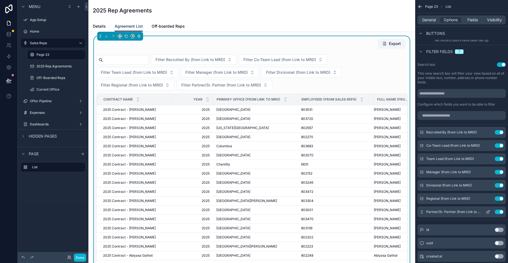
click at [498, 212] on button "Use setting" at bounding box center [498, 211] width 9 height 4
click at [486, 133] on icon "scrollable content" at bounding box center [488, 132] width 4 height 4
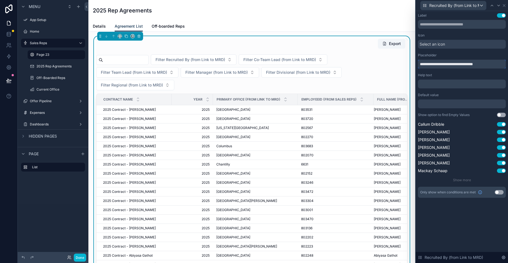
drag, startPoint x: 492, startPoint y: 65, endPoint x: 456, endPoint y: 65, distance: 35.9
click at [456, 65] on input "**********" at bounding box center [462, 64] width 88 height 9
click at [454, 24] on input "text" at bounding box center [462, 24] width 88 height 9
drag, startPoint x: 486, startPoint y: 23, endPoint x: 446, endPoint y: 24, distance: 40.3
click at [446, 24] on input "text" at bounding box center [462, 24] width 88 height 9
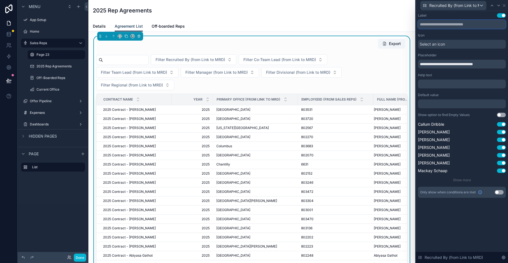
drag, startPoint x: 445, startPoint y: 24, endPoint x: 484, endPoint y: 22, distance: 39.5
click at [484, 22] on input "text" at bounding box center [462, 24] width 88 height 9
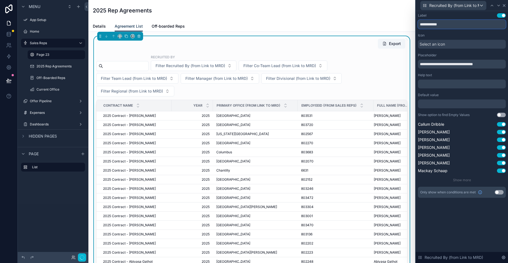
type input "**********"
click at [504, 7] on icon at bounding box center [504, 5] width 4 height 4
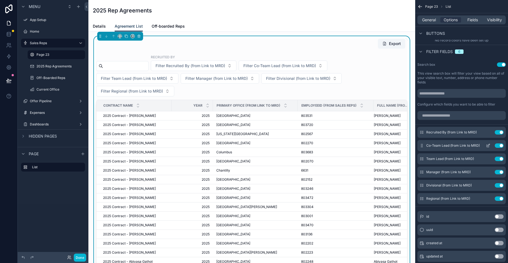
click at [486, 145] on icon "scrollable content" at bounding box center [488, 145] width 4 height 4
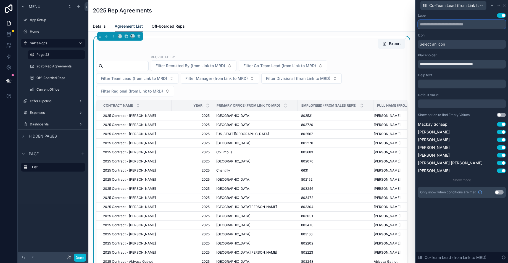
drag, startPoint x: 486, startPoint y: 25, endPoint x: 447, endPoint y: 26, distance: 38.9
click at [448, 26] on input "text" at bounding box center [462, 24] width 88 height 9
type input "**********"
click at [450, 39] on div "Icon Select an icon" at bounding box center [462, 40] width 88 height 15
click at [449, 42] on div "Select an icon" at bounding box center [462, 44] width 88 height 9
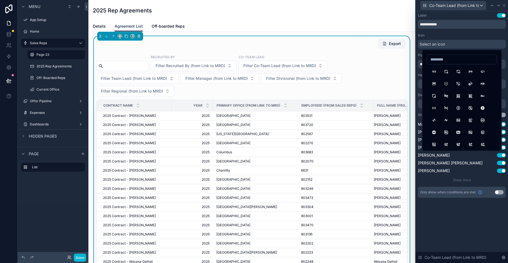
click at [449, 34] on div "Icon" at bounding box center [462, 35] width 88 height 4
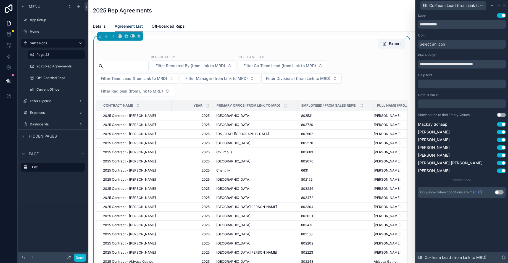
click at [505, 257] on icon at bounding box center [503, 257] width 4 height 4
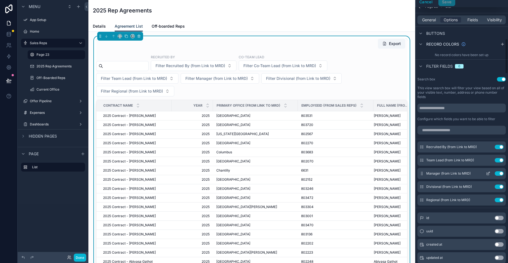
scroll to position [247, 0]
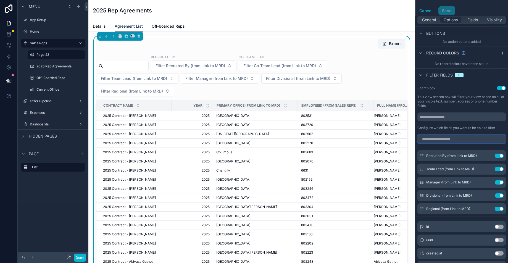
click at [453, 140] on input "scrollable content" at bounding box center [461, 138] width 88 height 9
type input "*"
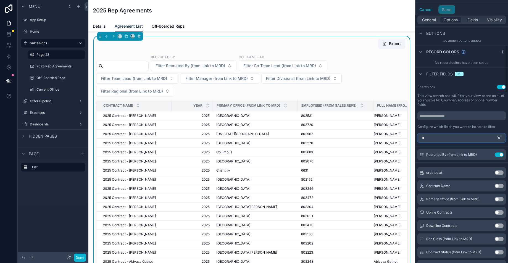
scroll to position [249, 0]
click at [428, 133] on input "*" at bounding box center [461, 136] width 88 height 9
click at [428, 136] on input "*" at bounding box center [461, 136] width 88 height 9
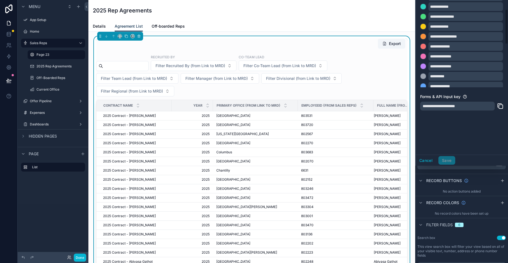
scroll to position [97, 0]
click at [482, 147] on div "**********" at bounding box center [461, 35] width 92 height 238
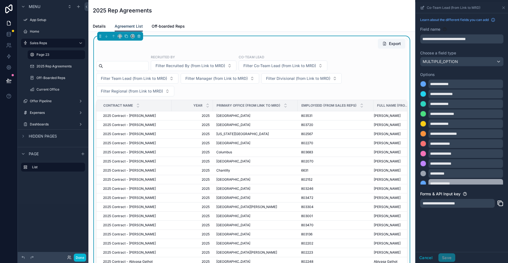
scroll to position [1, 0]
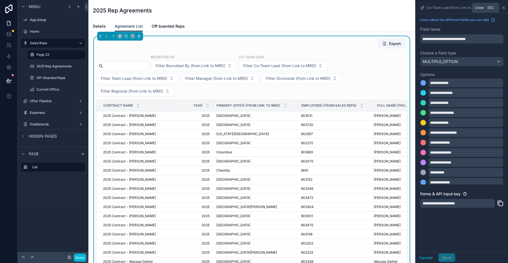
click at [504, 9] on icon "scrollable content" at bounding box center [503, 8] width 4 height 4
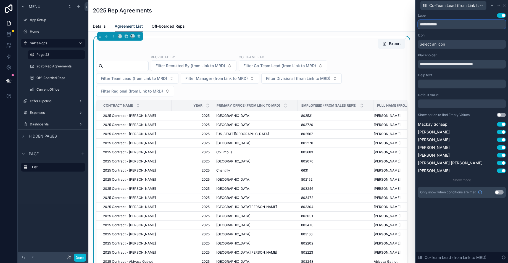
click at [451, 23] on input "**********" at bounding box center [462, 24] width 88 height 9
click at [503, 5] on icon at bounding box center [504, 5] width 4 height 4
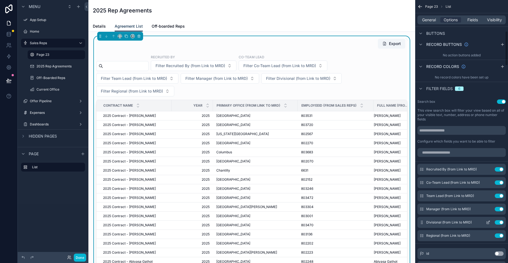
scroll to position [262, 0]
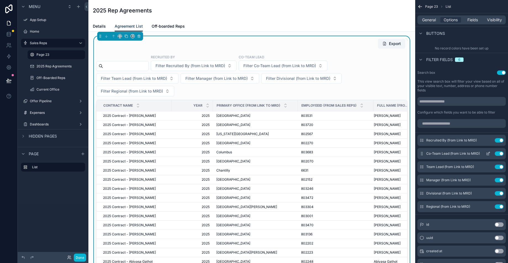
click at [487, 152] on icon "scrollable content" at bounding box center [488, 153] width 4 height 4
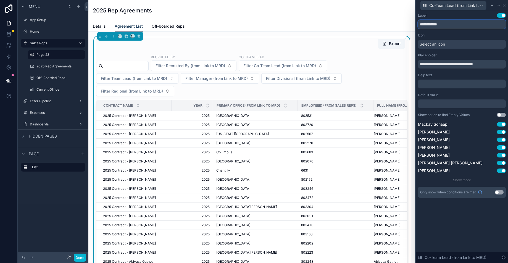
click at [456, 25] on input "**********" at bounding box center [462, 24] width 88 height 9
drag, startPoint x: 495, startPoint y: 63, endPoint x: 457, endPoint y: 64, distance: 37.5
click at [457, 64] on input "**********" at bounding box center [462, 64] width 88 height 9
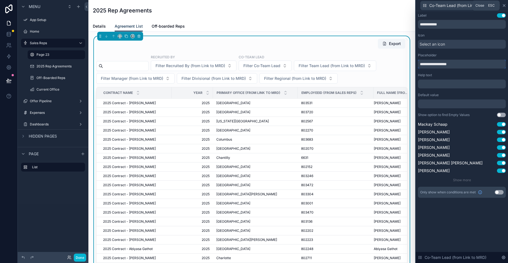
type input "**********"
click at [503, 7] on icon at bounding box center [504, 5] width 4 height 4
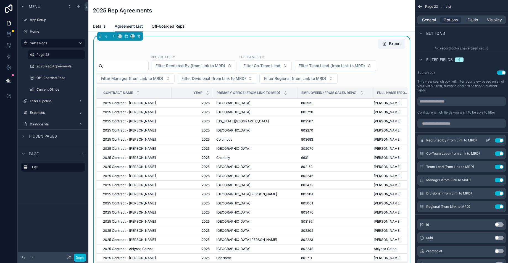
click at [487, 140] on icon "scrollable content" at bounding box center [488, 140] width 4 height 4
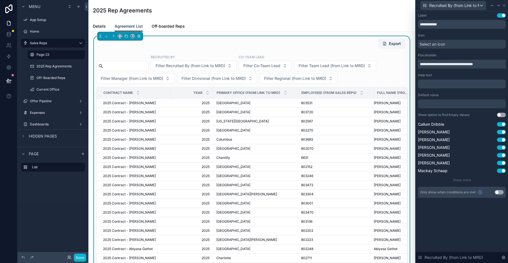
drag, startPoint x: 491, startPoint y: 63, endPoint x: 453, endPoint y: 64, distance: 38.4
click at [453, 64] on input "**********" at bounding box center [462, 64] width 88 height 9
click at [492, 66] on input "**********" at bounding box center [462, 64] width 88 height 9
drag, startPoint x: 495, startPoint y: 62, endPoint x: 454, endPoint y: 65, distance: 41.0
click at [454, 65] on input "**********" at bounding box center [462, 64] width 88 height 9
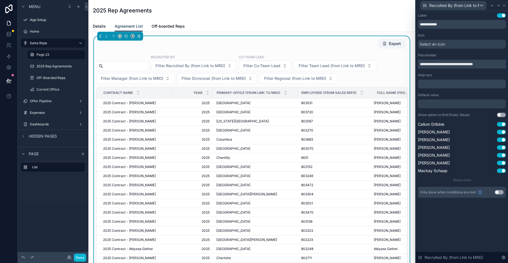
click at [454, 64] on input "**********" at bounding box center [462, 64] width 88 height 9
drag, startPoint x: 497, startPoint y: 64, endPoint x: 454, endPoint y: 64, distance: 43.6
click at [454, 64] on input "**********" at bounding box center [462, 64] width 88 height 9
type input "**********"
click at [505, 6] on icon at bounding box center [504, 5] width 4 height 4
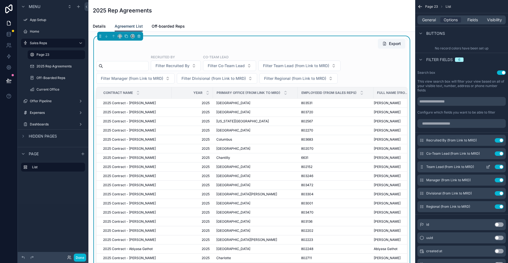
click at [488, 166] on icon "scrollable content" at bounding box center [488, 167] width 4 height 4
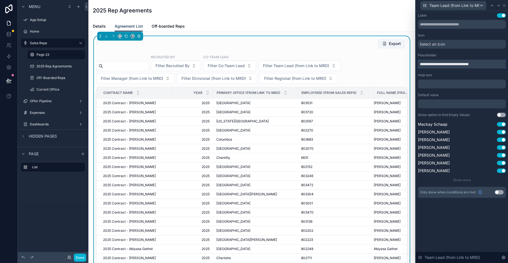
click at [469, 63] on input "**********" at bounding box center [462, 64] width 88 height 9
drag, startPoint x: 488, startPoint y: 63, endPoint x: 450, endPoint y: 65, distance: 37.9
click at [450, 65] on input "**********" at bounding box center [462, 64] width 88 height 9
type input "**********"
click at [444, 26] on input "text" at bounding box center [462, 24] width 88 height 9
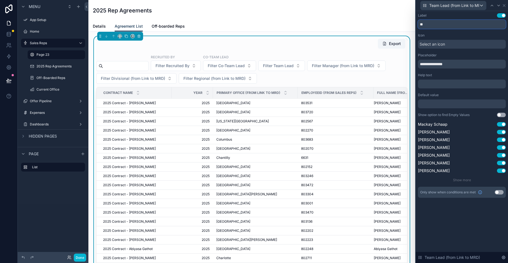
type input "*"
type input "*********"
click at [503, 6] on icon at bounding box center [504, 5] width 2 height 2
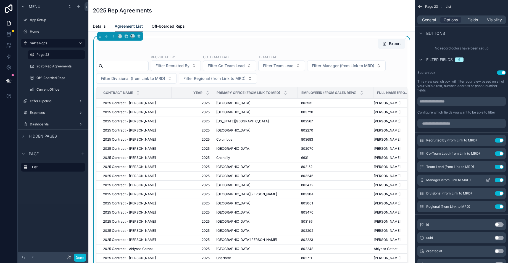
click at [487, 180] on icon "scrollable content" at bounding box center [488, 179] width 2 height 2
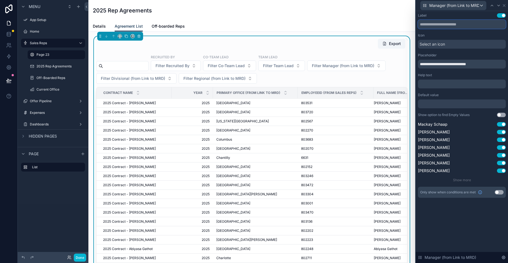
click at [464, 25] on input "text" at bounding box center [462, 24] width 88 height 9
type input "*******"
click at [488, 59] on div "**********" at bounding box center [462, 60] width 88 height 15
drag, startPoint x: 489, startPoint y: 64, endPoint x: 445, endPoint y: 66, distance: 43.4
click at [445, 66] on input "**********" at bounding box center [462, 64] width 88 height 9
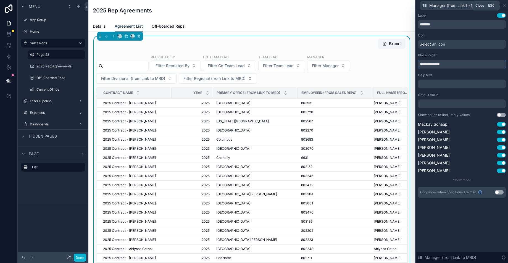
type input "**********"
click at [504, 6] on icon at bounding box center [504, 5] width 4 height 4
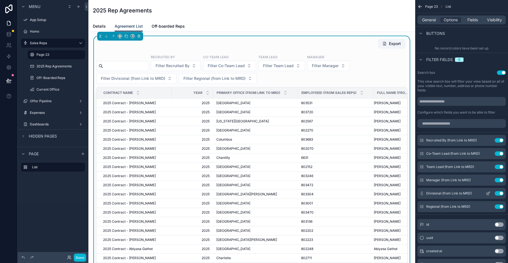
click at [488, 191] on icon "scrollable content" at bounding box center [488, 193] width 4 height 4
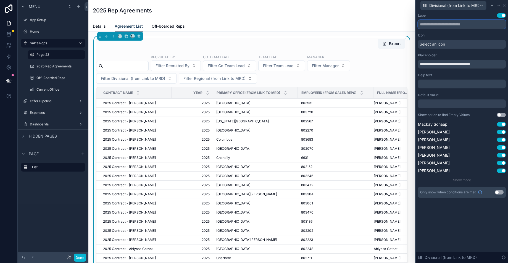
click at [464, 24] on input "text" at bounding box center [462, 24] width 88 height 9
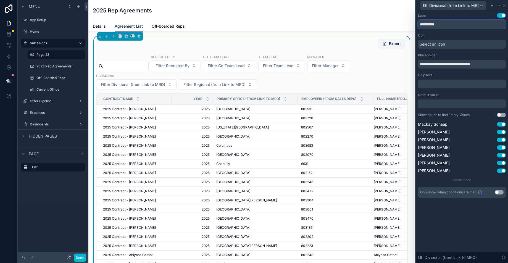
type input "**********"
drag, startPoint x: 490, startPoint y: 66, endPoint x: 448, endPoint y: 64, distance: 42.8
click at [448, 64] on input "**********" at bounding box center [462, 64] width 88 height 9
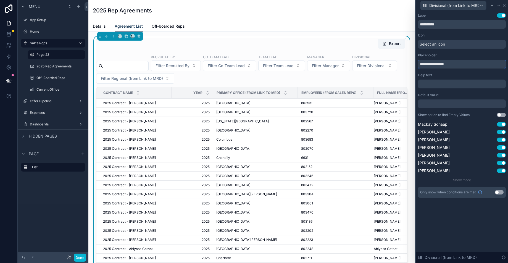
type input "**********"
click at [505, 4] on icon at bounding box center [504, 5] width 4 height 4
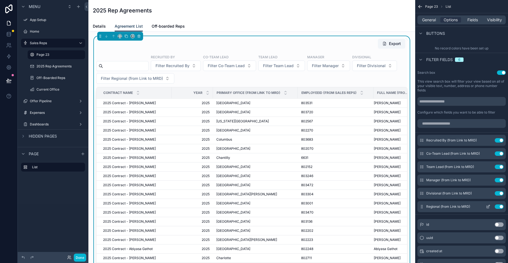
click at [488, 205] on icon "scrollable content" at bounding box center [488, 206] width 2 height 2
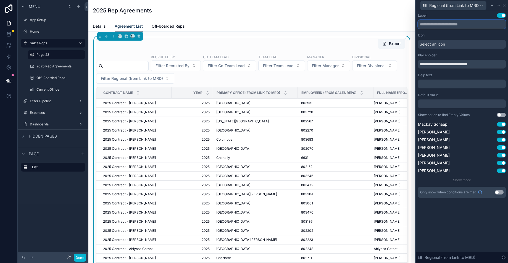
click at [445, 23] on input "text" at bounding box center [462, 24] width 88 height 9
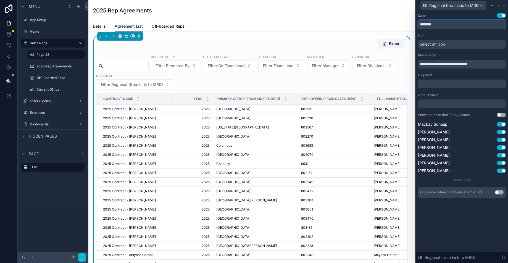
type input "********"
click at [484, 62] on input "**********" at bounding box center [462, 64] width 88 height 9
drag, startPoint x: 486, startPoint y: 64, endPoint x: 446, endPoint y: 62, distance: 39.8
click at [446, 62] on input "**********" at bounding box center [462, 64] width 88 height 9
type input "**********"
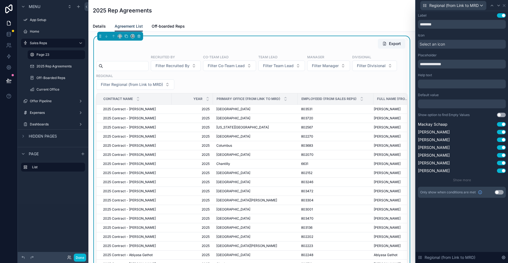
drag, startPoint x: 473, startPoint y: 76, endPoint x: 503, endPoint y: 11, distance: 70.9
click at [473, 76] on div "Help text" at bounding box center [462, 75] width 88 height 4
click at [504, 5] on icon at bounding box center [504, 5] width 2 height 2
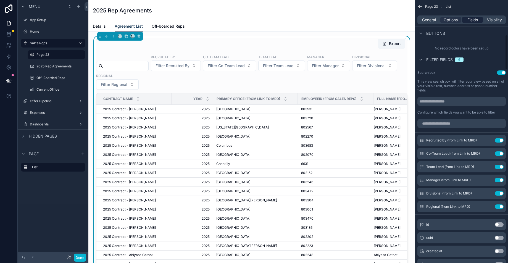
click at [470, 22] on span "Fields" at bounding box center [472, 20] width 10 height 6
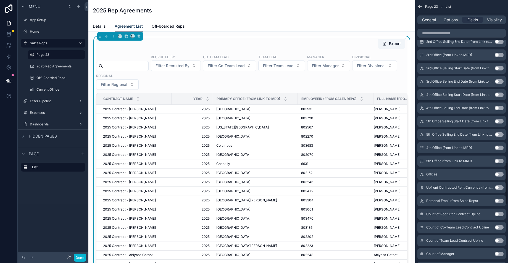
scroll to position [673, 0]
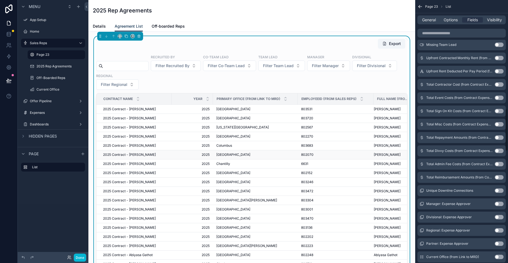
click at [303, 154] on span "802070" at bounding box center [307, 154] width 12 height 4
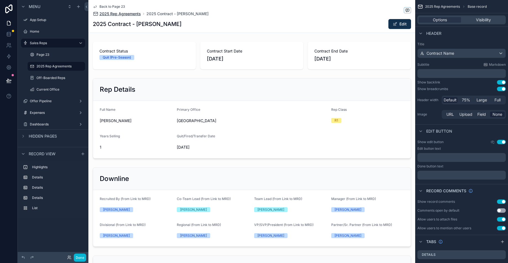
click at [124, 13] on span "2025 Rep Agreements" at bounding box center [119, 14] width 41 height 6
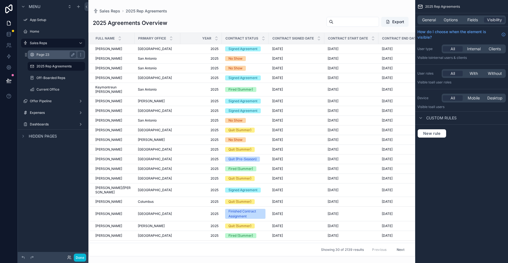
click at [61, 55] on label "Page 23" at bounding box center [55, 54] width 38 height 4
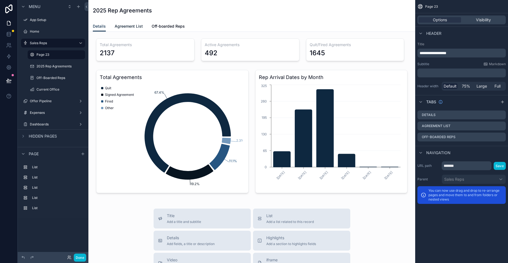
click at [138, 27] on span "Agreement List" at bounding box center [129, 26] width 28 height 6
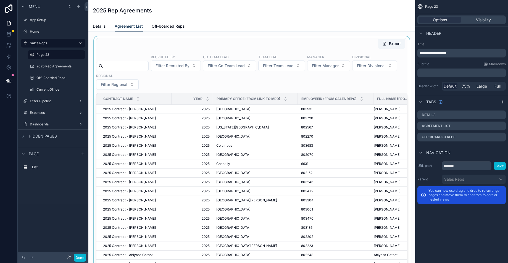
click at [203, 46] on div "scrollable content" at bounding box center [252, 164] width 318 height 257
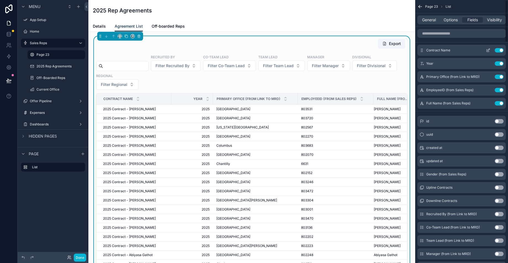
click at [497, 49] on button "Use setting" at bounding box center [498, 50] width 9 height 4
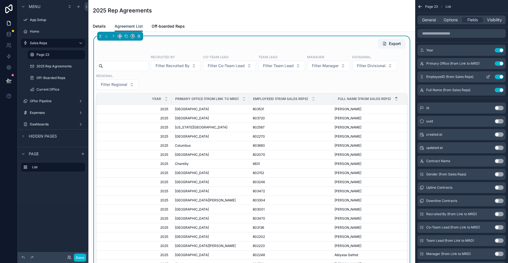
click at [498, 75] on button "Use setting" at bounding box center [498, 77] width 9 height 4
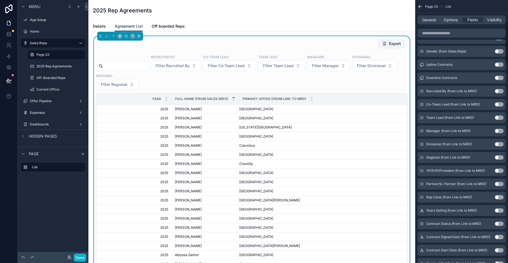
scroll to position [121, 0]
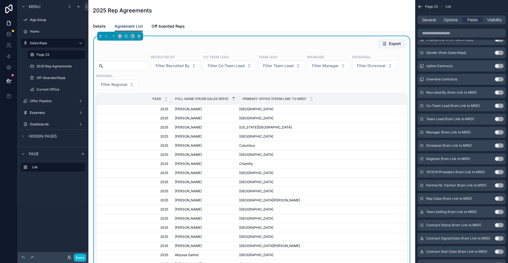
click at [497, 198] on button "Use setting" at bounding box center [498, 198] width 9 height 4
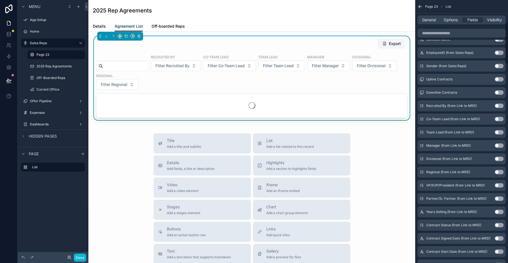
scroll to position [135, 0]
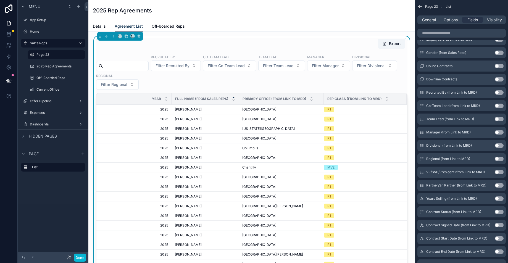
click at [498, 198] on button "Use setting" at bounding box center [498, 198] width 9 height 4
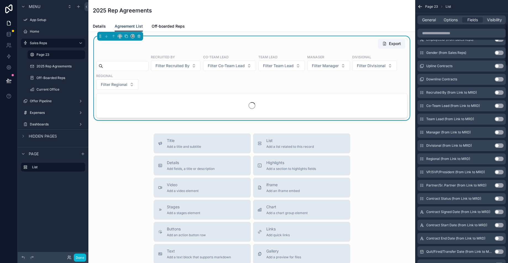
click at [498, 198] on button "Use setting" at bounding box center [498, 198] width 9 height 4
click at [497, 197] on button "Use setting" at bounding box center [498, 198] width 9 height 4
